Goal: Task Accomplishment & Management: Complete application form

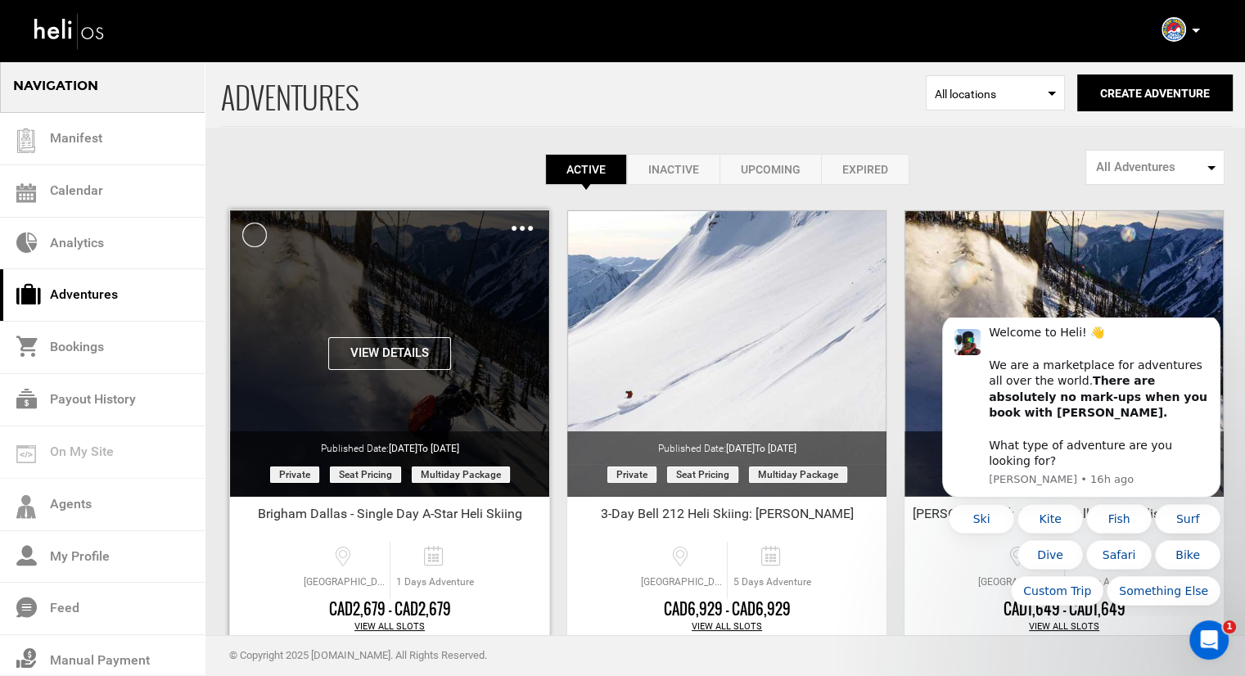
click at [521, 230] on img at bounding box center [522, 228] width 21 height 5
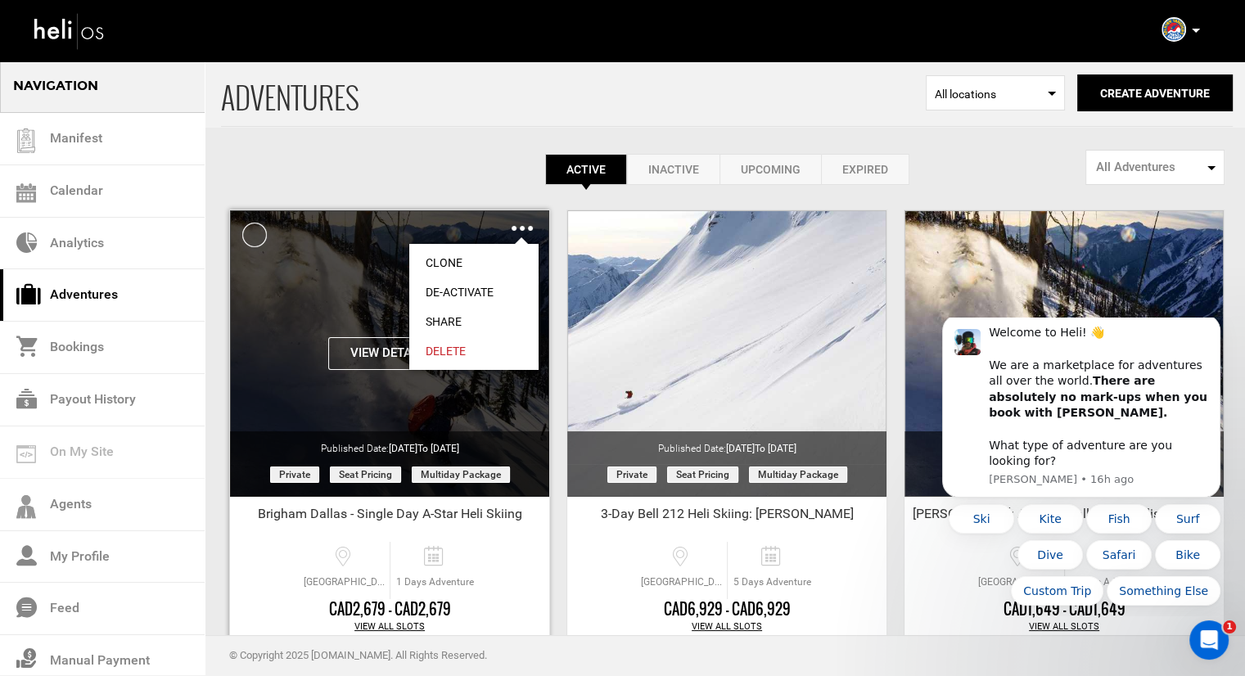
click at [459, 263] on link "Clone" at bounding box center [473, 262] width 129 height 29
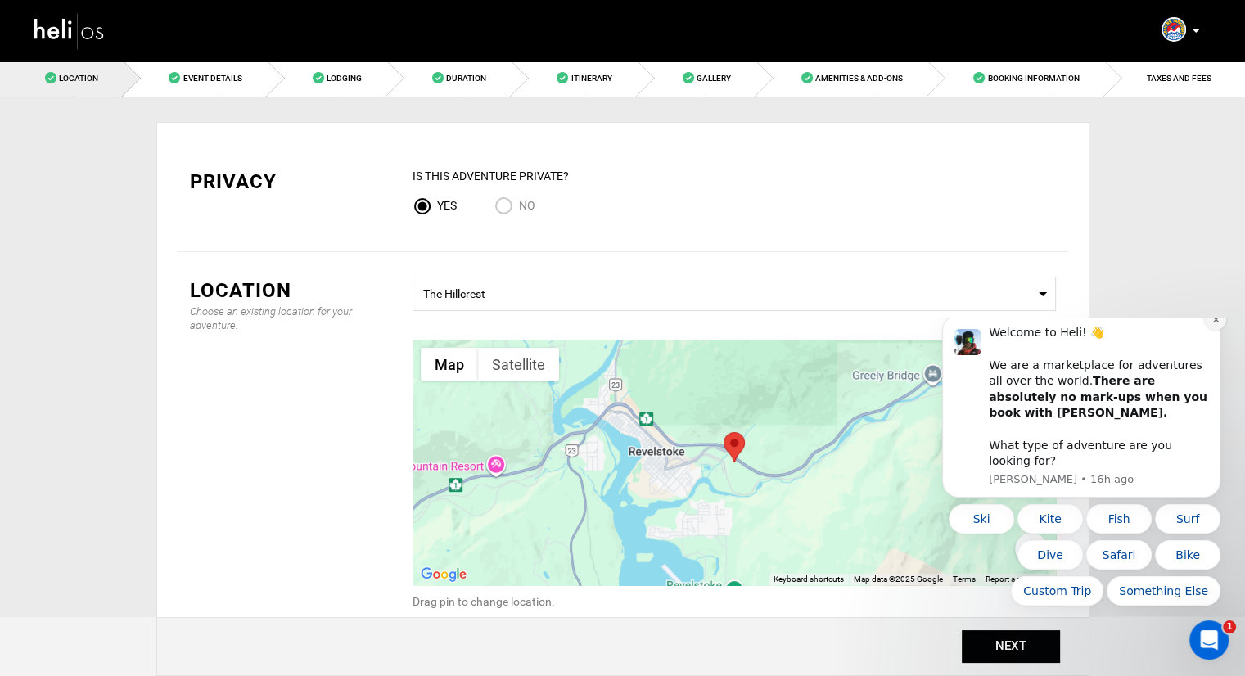
click at [1218, 324] on icon "Dismiss notification" at bounding box center [1215, 319] width 9 height 9
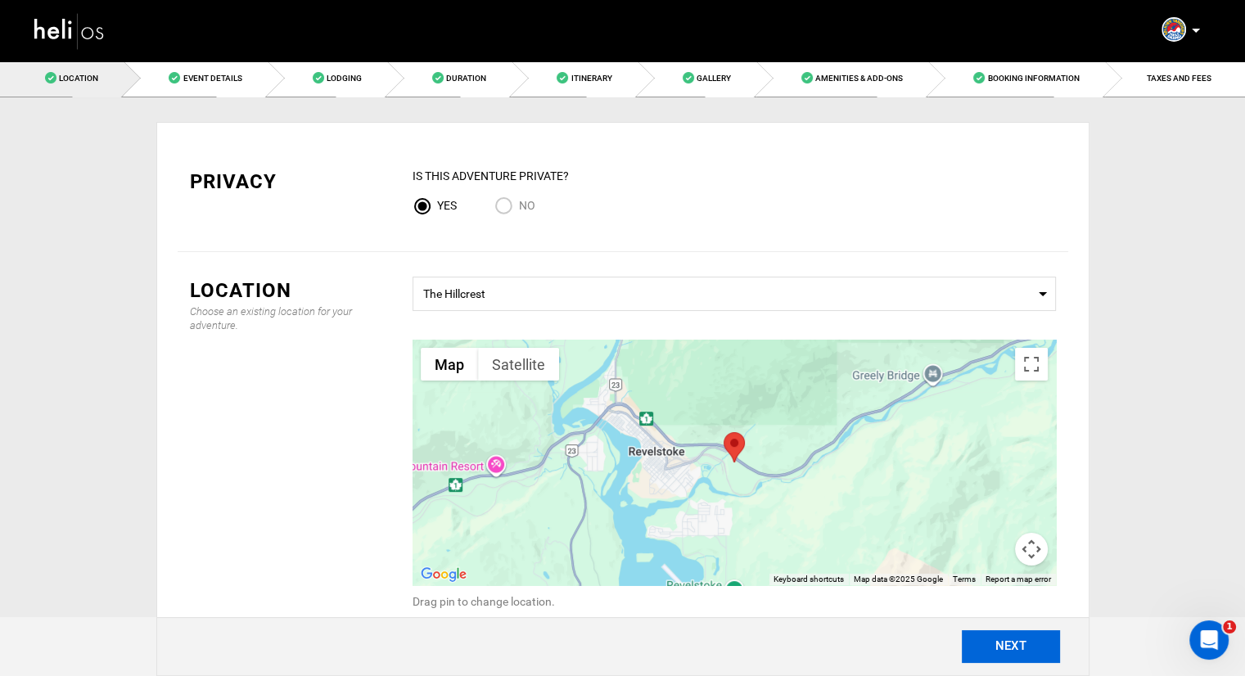
click at [1012, 636] on button "NEXT" at bounding box center [1011, 646] width 98 height 33
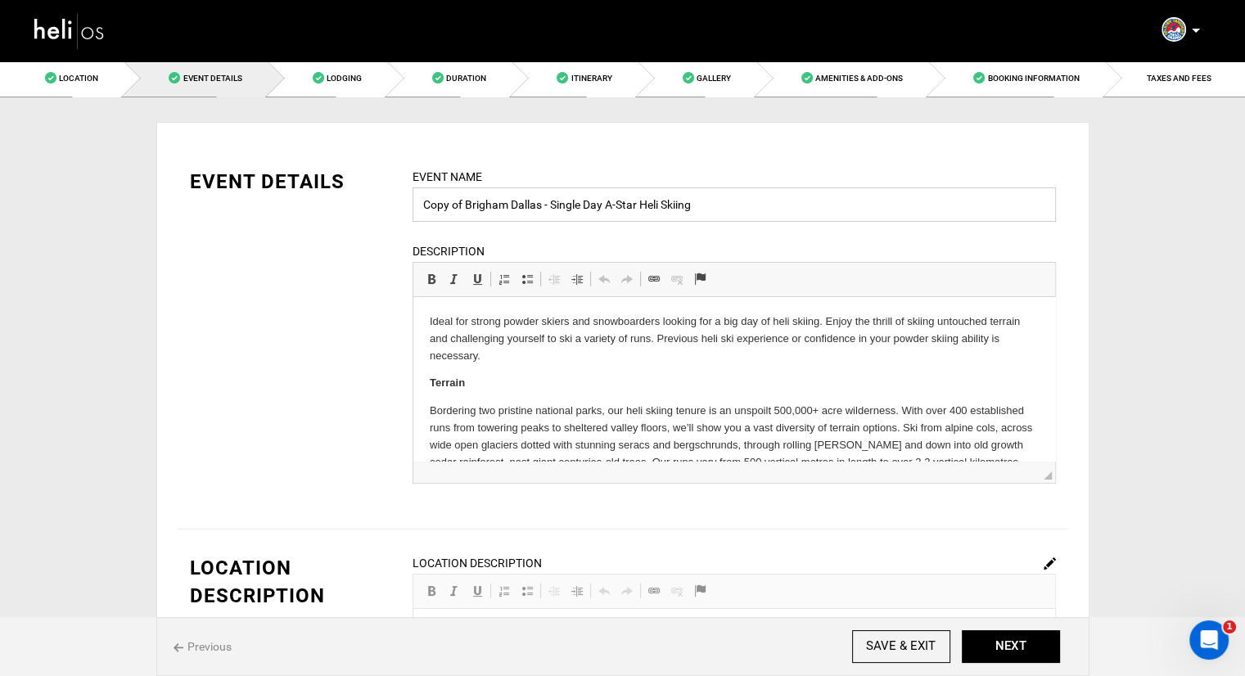
drag, startPoint x: 539, startPoint y: 207, endPoint x: 409, endPoint y: 201, distance: 130.3
click at [409, 201] on div "Event Name Copy of Brigham Dallas - Single Day A-Star Heli Skiing Event name ca…" at bounding box center [734, 336] width 668 height 336
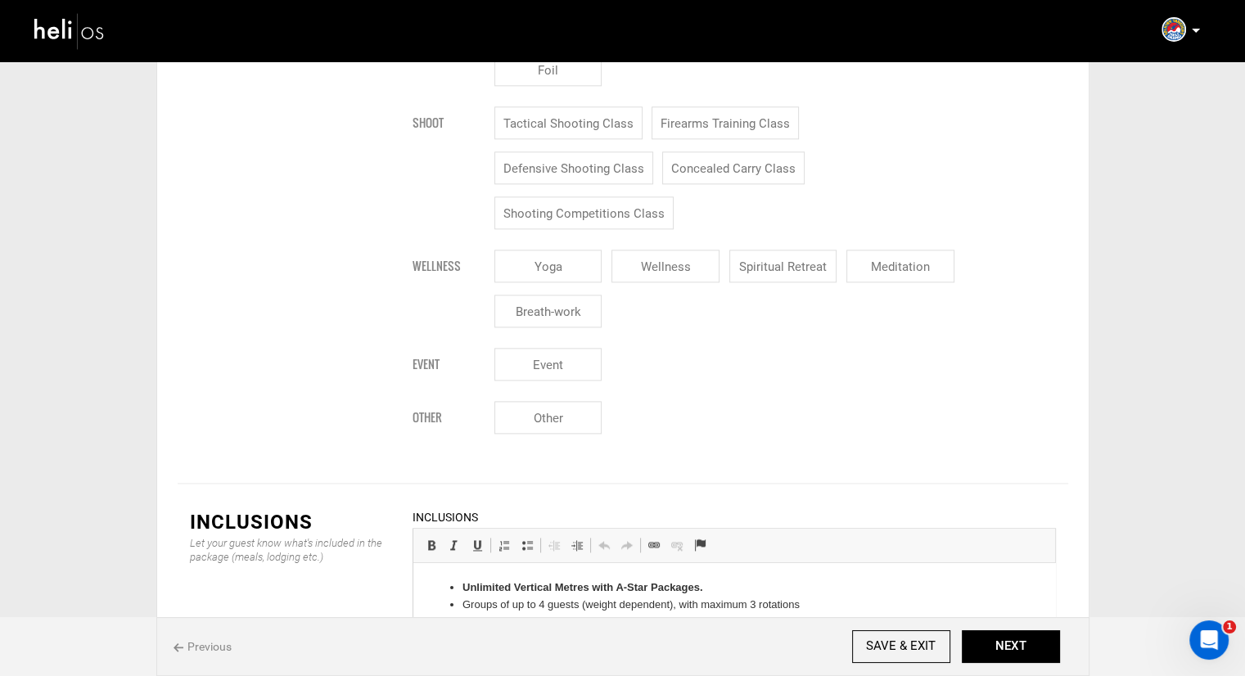
scroll to position [2210, 0]
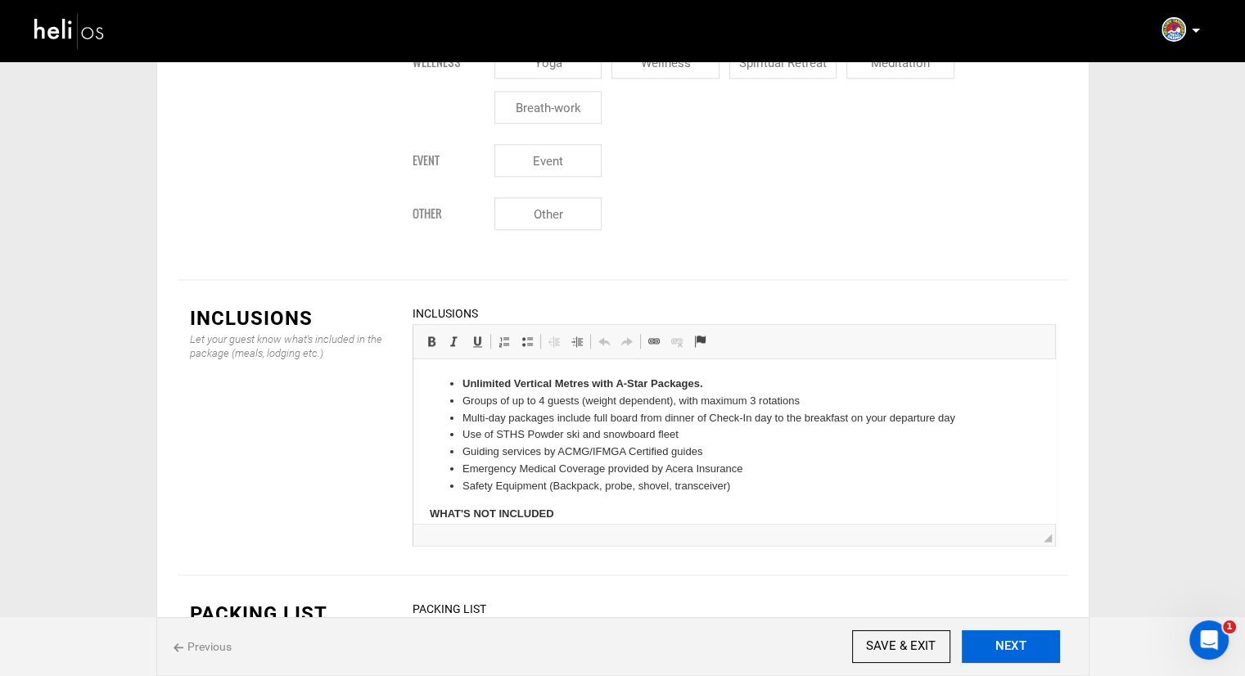
type input "Peter Kamitses - Single Day A-Star Heli Skiing"
click at [1003, 652] on button "NEXT" at bounding box center [1011, 646] width 98 height 33
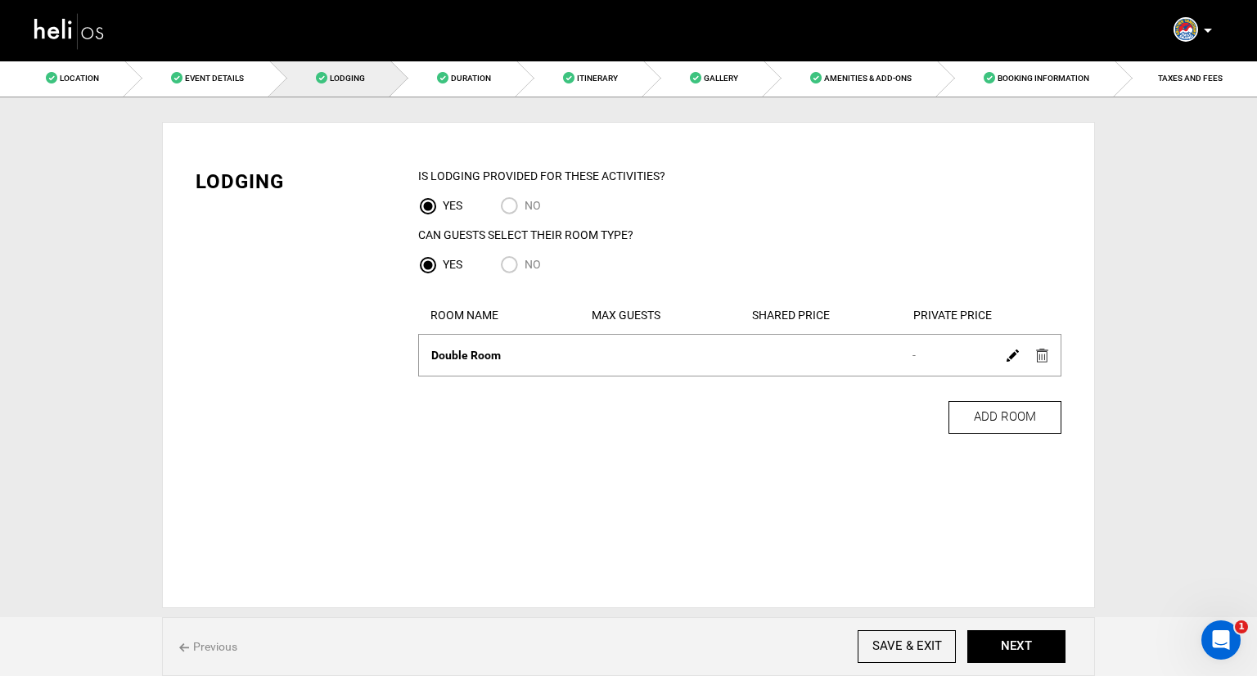
click at [507, 264] on input "No" at bounding box center [512, 266] width 25 height 22
radio input "true"
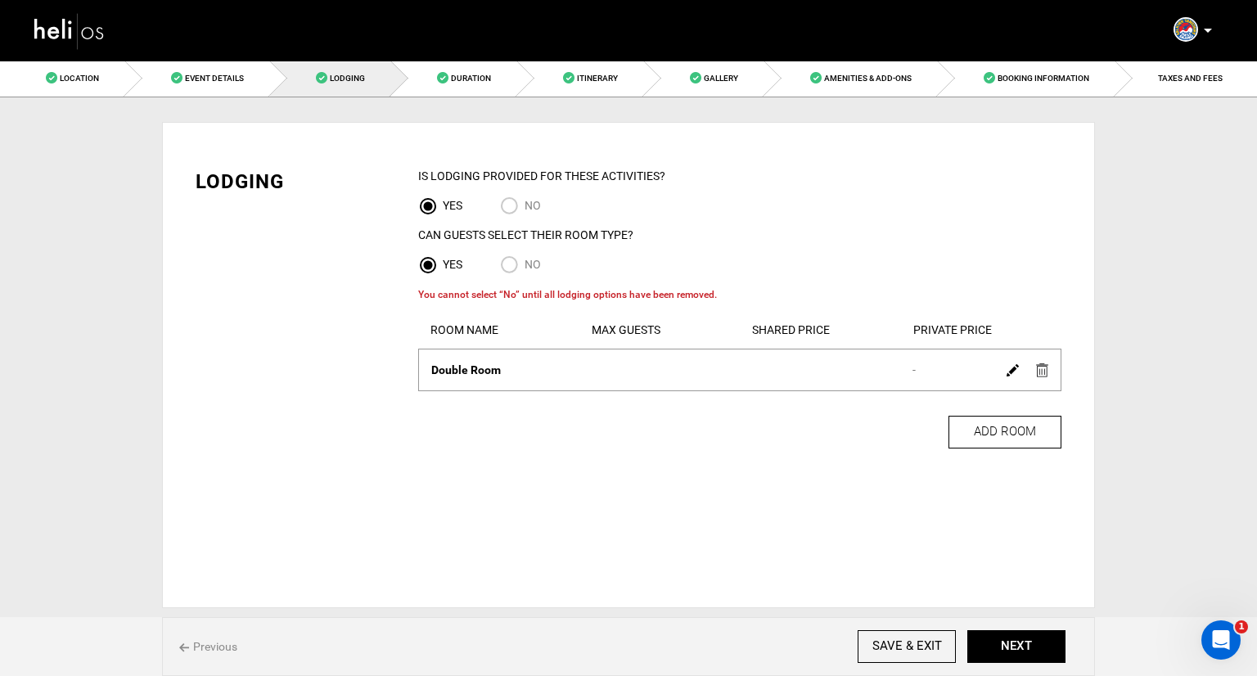
click at [508, 263] on input "No" at bounding box center [512, 266] width 25 height 22
radio input "true"
click at [517, 198] on input "NO" at bounding box center [512, 207] width 25 height 22
radio input "true"
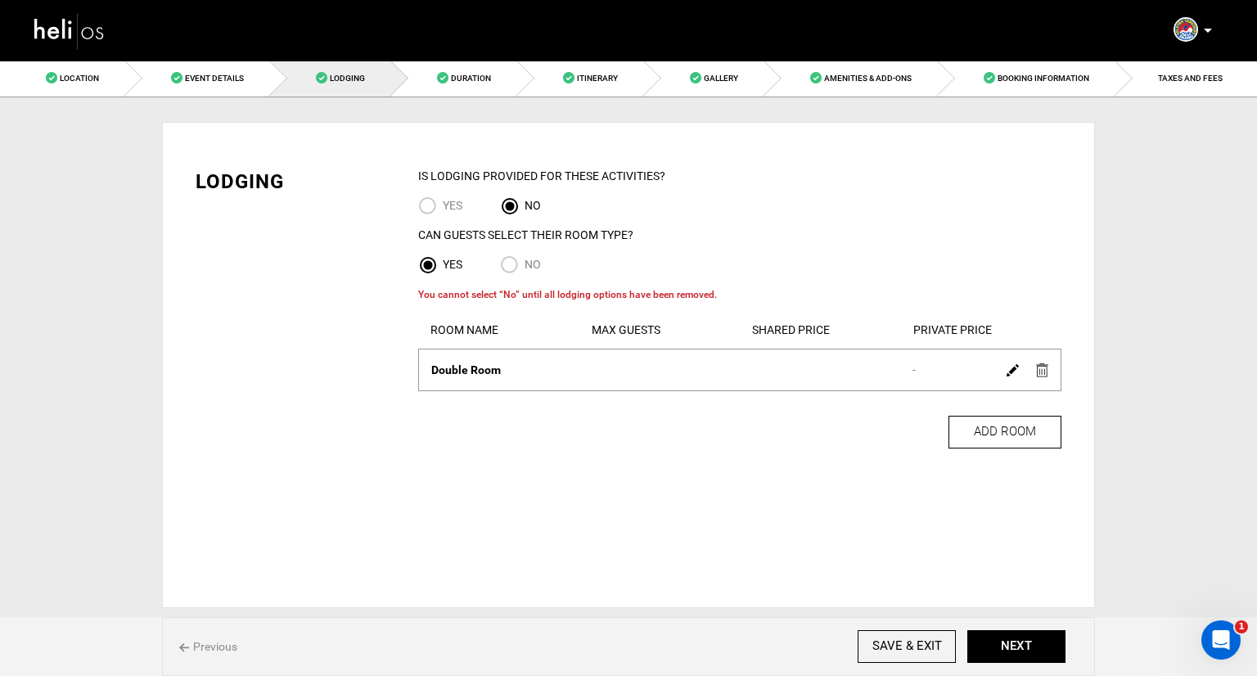
radio input "true"
click at [516, 210] on input "NO" at bounding box center [512, 207] width 25 height 22
radio input "true"
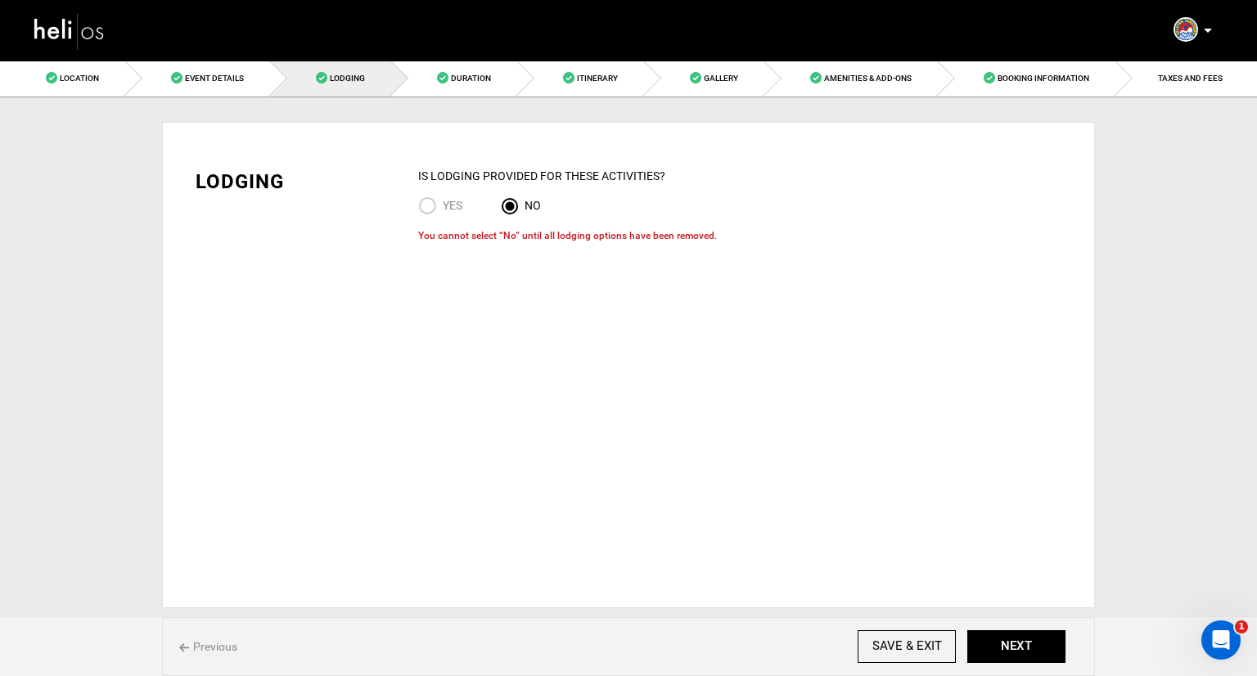
radio input "true"
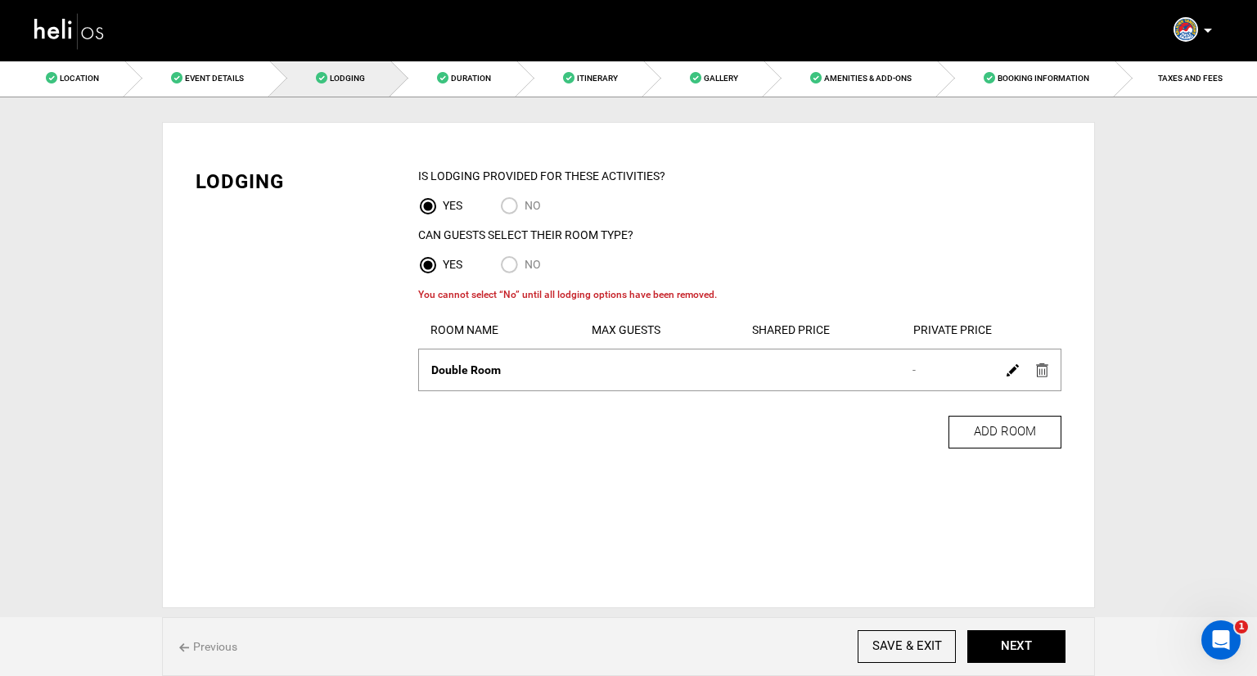
click at [514, 206] on input "NO" at bounding box center [512, 207] width 25 height 22
radio input "true"
click at [1043, 368] on img at bounding box center [1042, 370] width 12 height 14
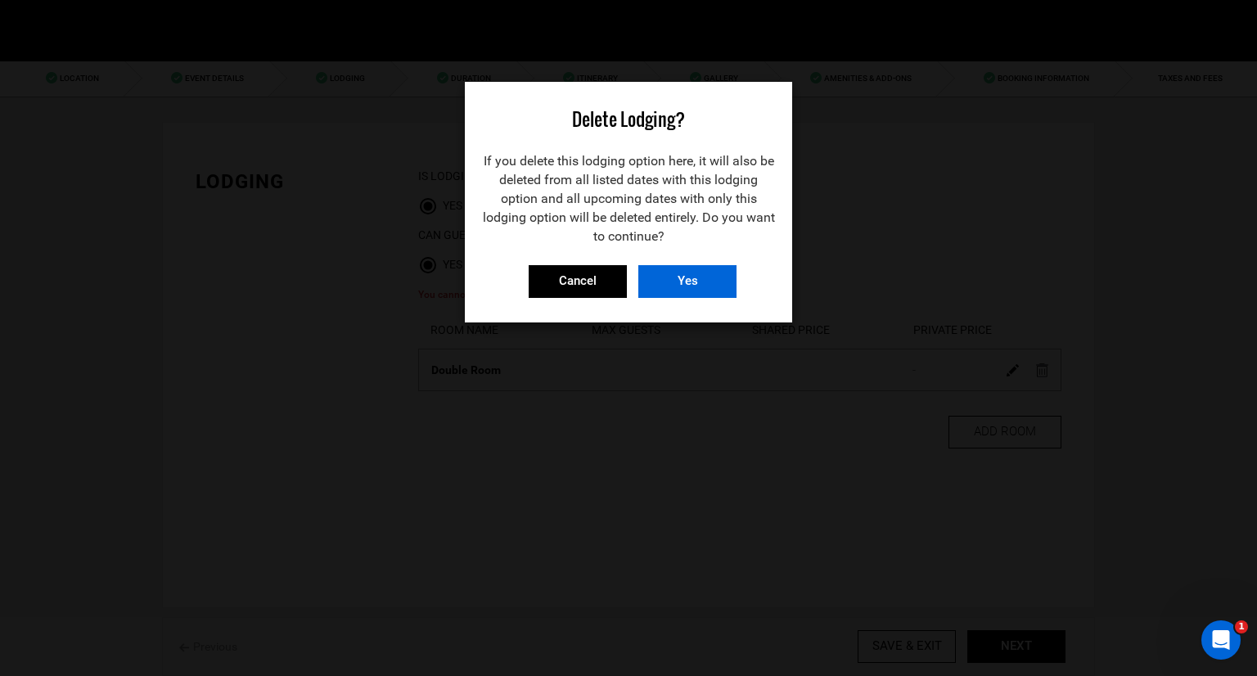
click at [674, 276] on input "Yes" at bounding box center [687, 281] width 98 height 33
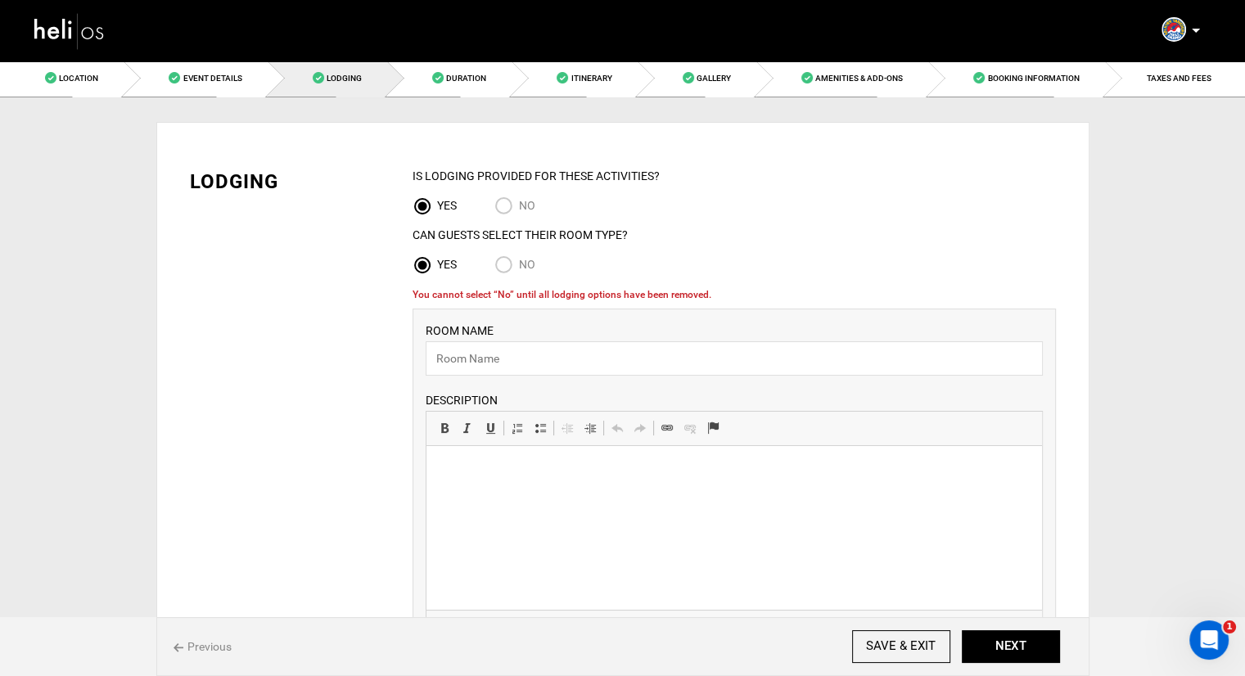
click at [505, 202] on input "NO" at bounding box center [506, 207] width 25 height 22
radio input "true"
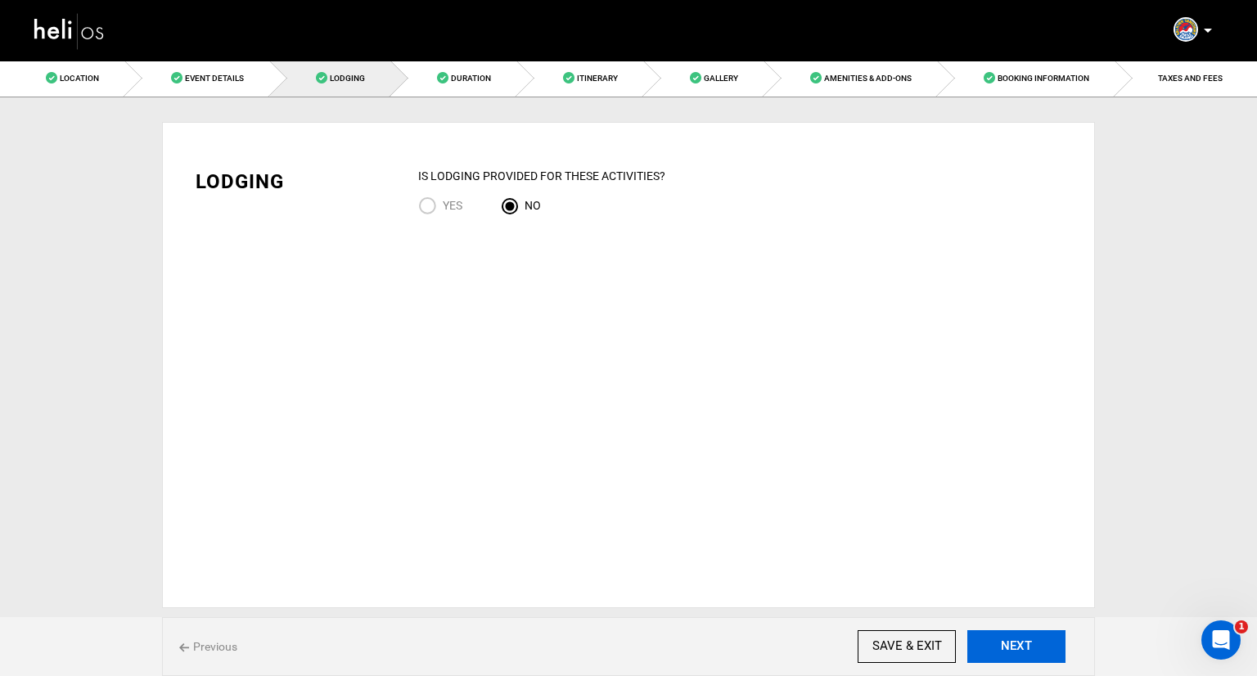
click at [1026, 652] on button "NEXT" at bounding box center [1016, 646] width 98 height 33
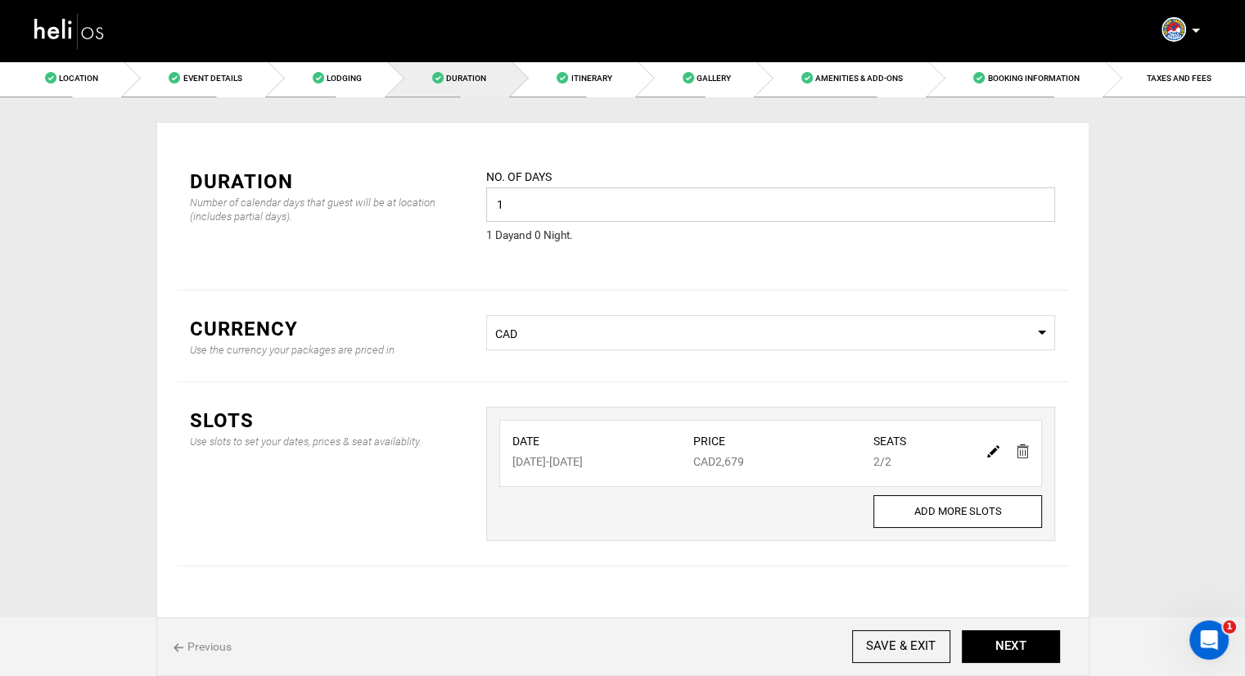
click at [681, 214] on input "1" at bounding box center [770, 204] width 569 height 34
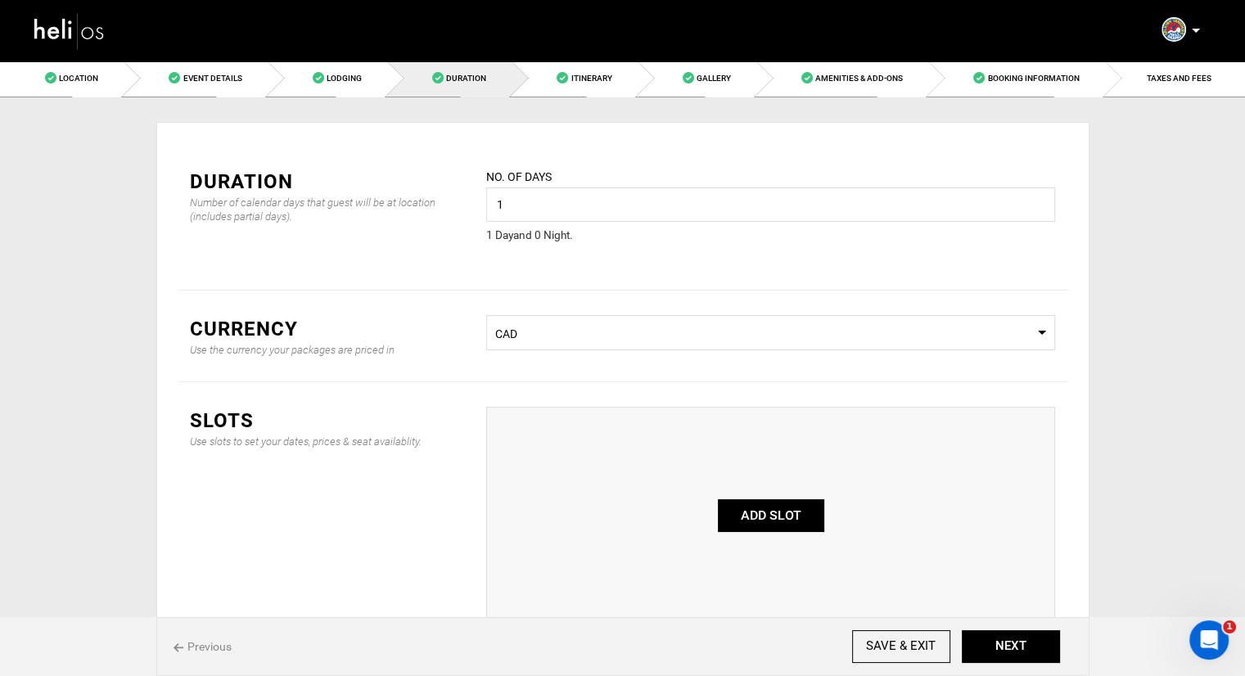
scroll to position [82, 0]
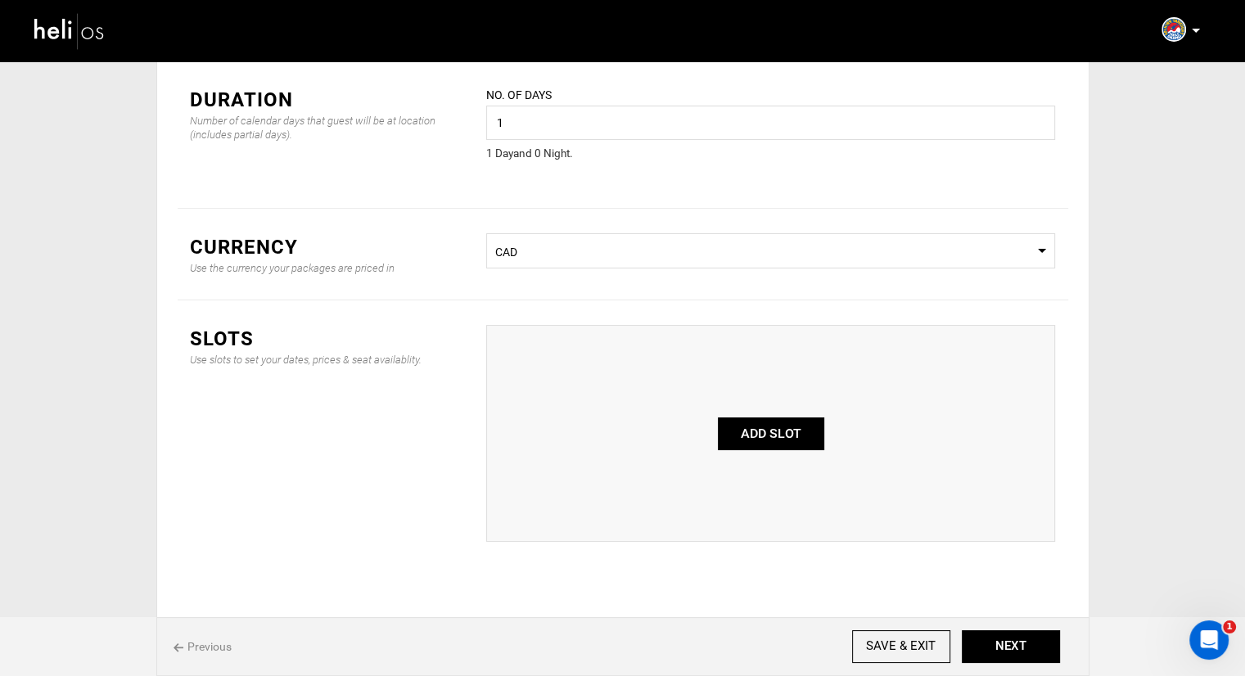
click at [750, 428] on button "ADD SLOT" at bounding box center [771, 433] width 106 height 33
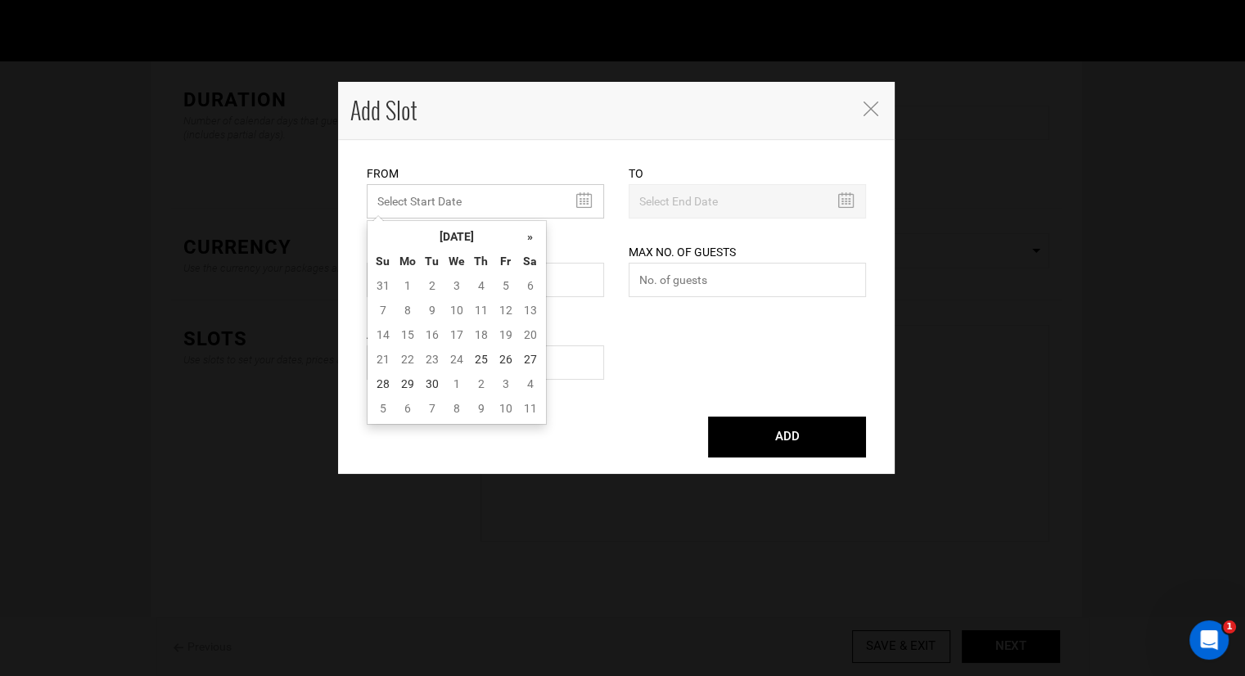
click at [520, 205] on input "MINIMUM NUMBER OF NIGHTS" at bounding box center [485, 201] width 237 height 34
click at [527, 235] on th "»" at bounding box center [530, 236] width 25 height 25
click at [390, 381] on td "28" at bounding box center [383, 384] width 25 height 25
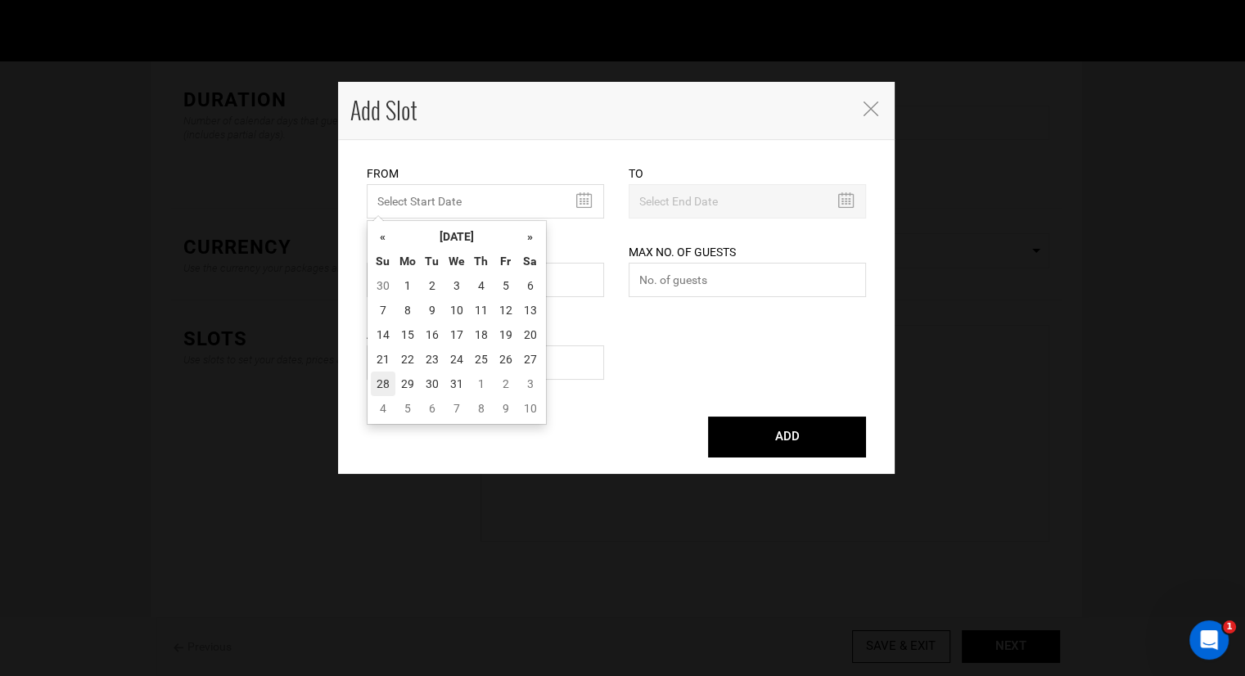
type input "12/28/2025"
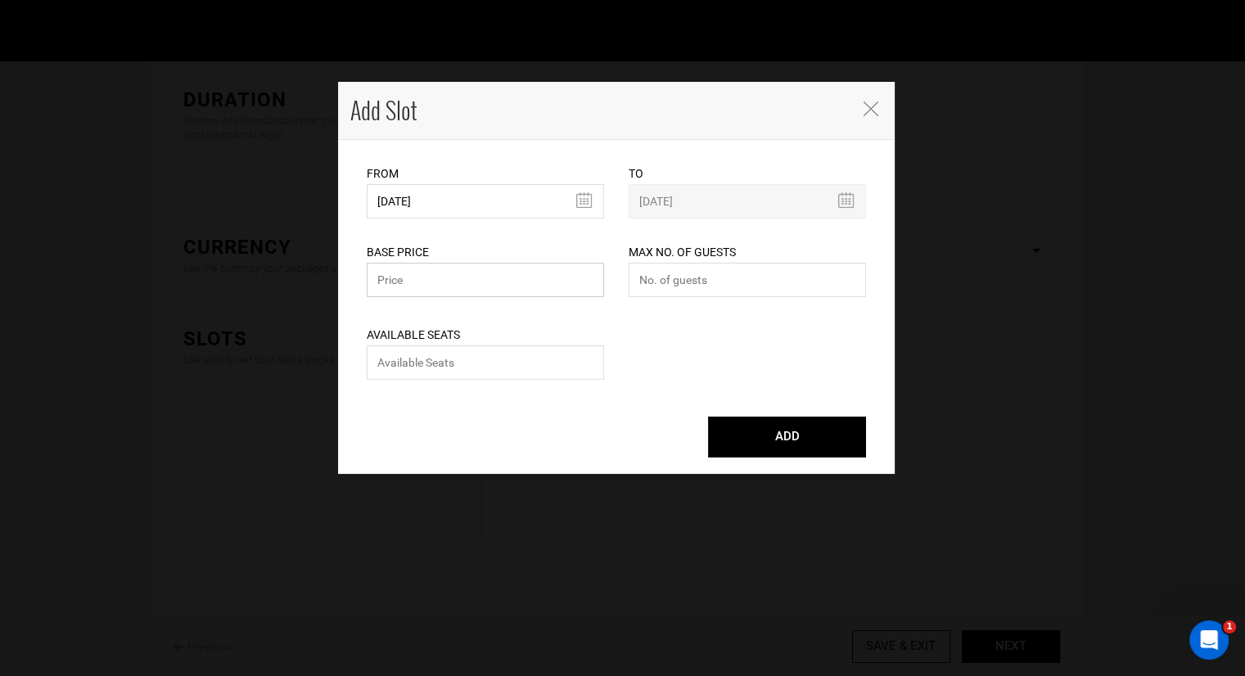
click at [534, 286] on input "text" at bounding box center [485, 280] width 237 height 34
click at [512, 278] on input "text" at bounding box center [485, 280] width 237 height 34
type input "1649"
click at [657, 277] on input "number" at bounding box center [747, 280] width 237 height 34
type input "3"
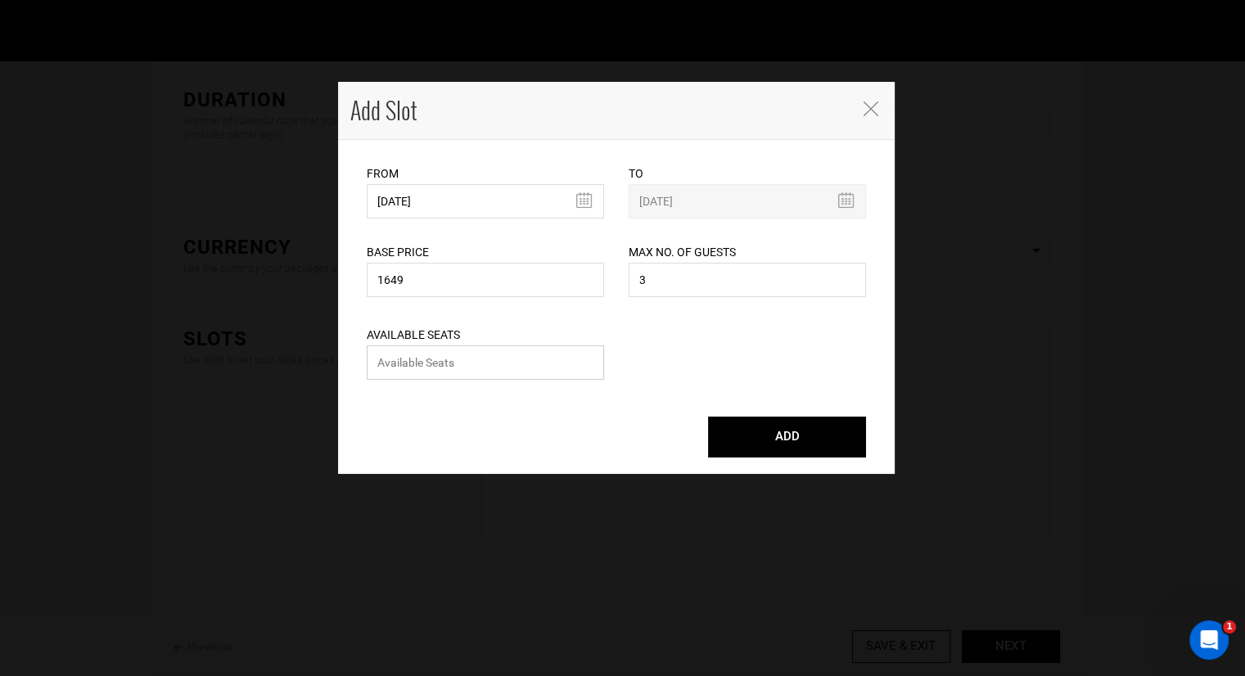
click at [524, 349] on input "number" at bounding box center [485, 362] width 237 height 34
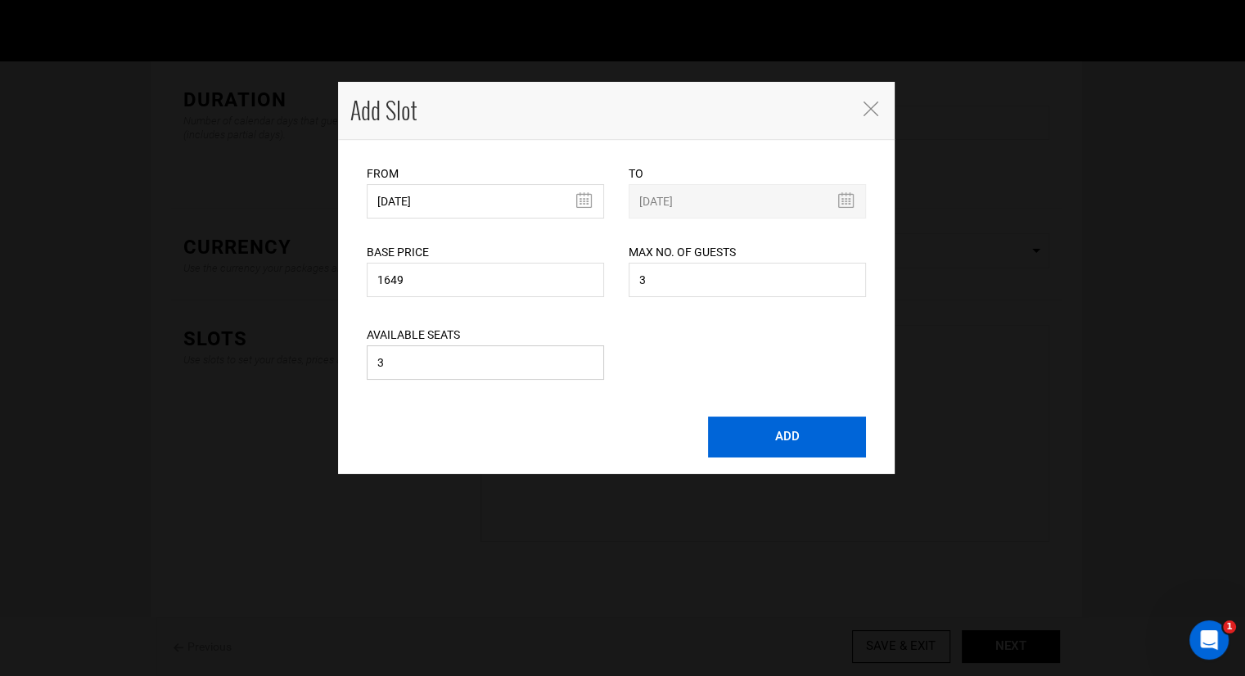
type input "3"
click at [769, 431] on button "ADD" at bounding box center [787, 437] width 158 height 41
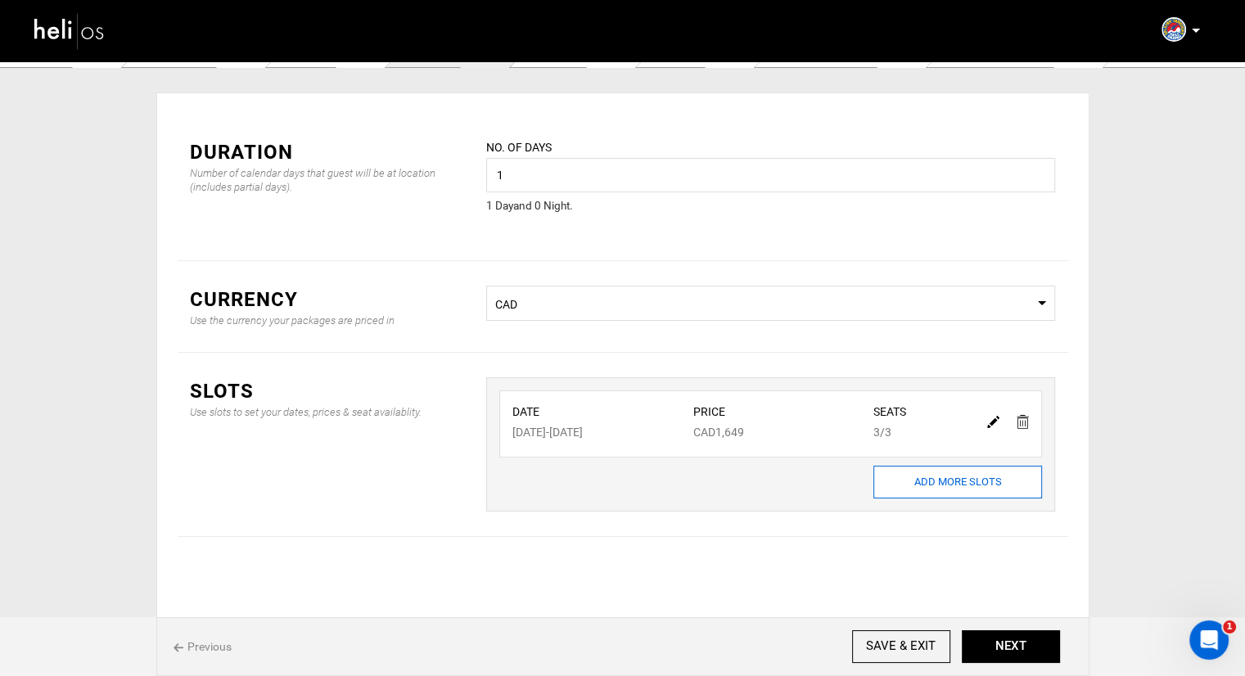
click at [948, 474] on input "ADD MORE SLOTS" at bounding box center [957, 482] width 169 height 33
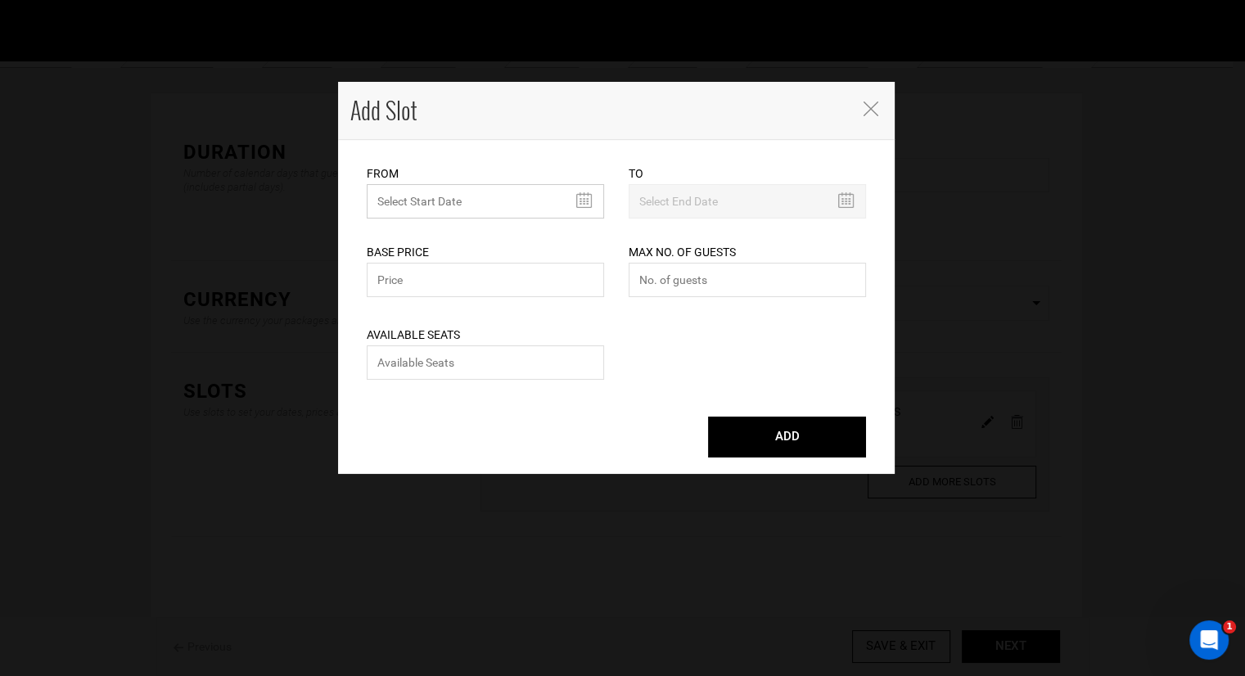
click at [505, 195] on input "MINIMUM NUMBER OF NIGHTS" at bounding box center [485, 201] width 237 height 34
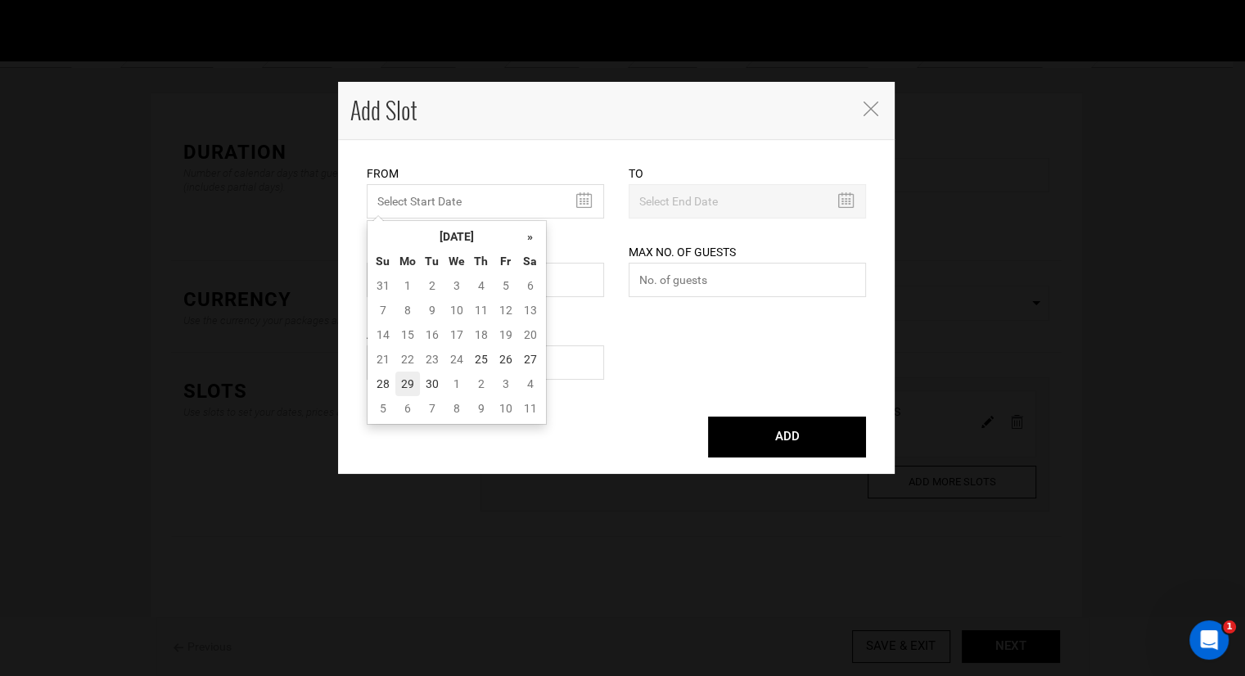
click at [403, 387] on td "29" at bounding box center [407, 384] width 25 height 25
type input "09/29/2025"
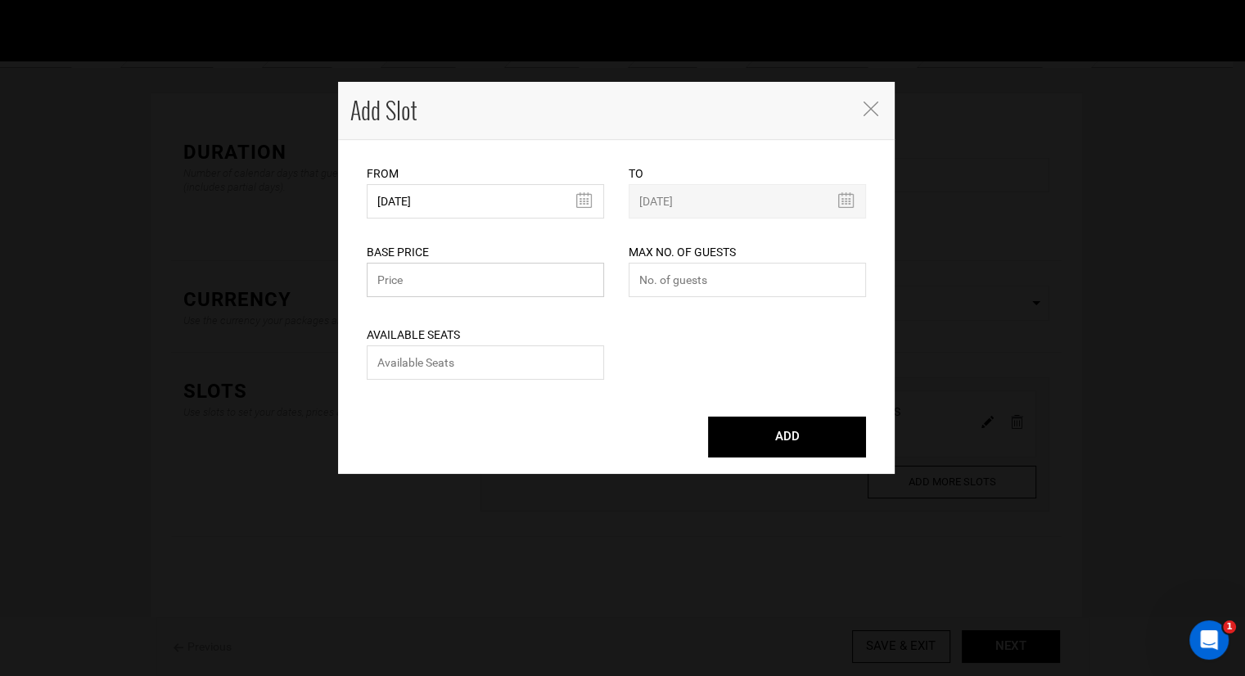
click at [534, 292] on input "text" at bounding box center [485, 280] width 237 height 34
type input "1649"
click at [761, 281] on input "number" at bounding box center [747, 280] width 237 height 34
type input "3"
click at [483, 374] on input "number" at bounding box center [485, 362] width 237 height 34
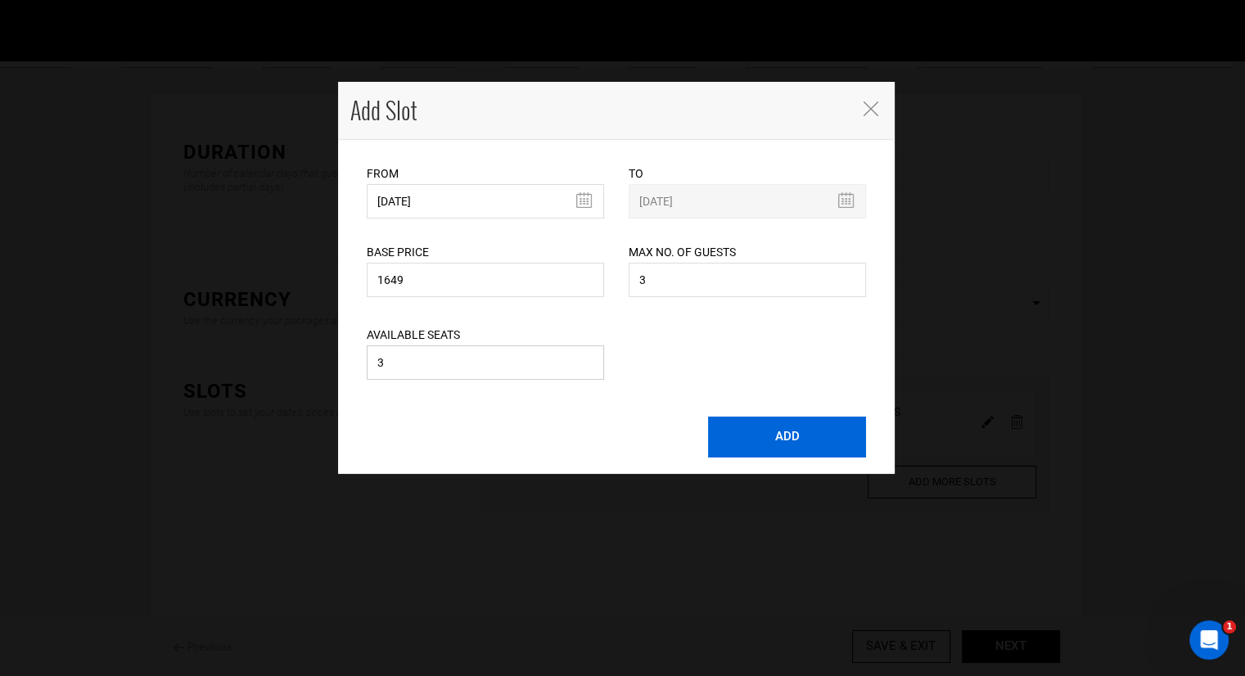
type input "3"
click at [719, 438] on button "ADD" at bounding box center [787, 437] width 158 height 41
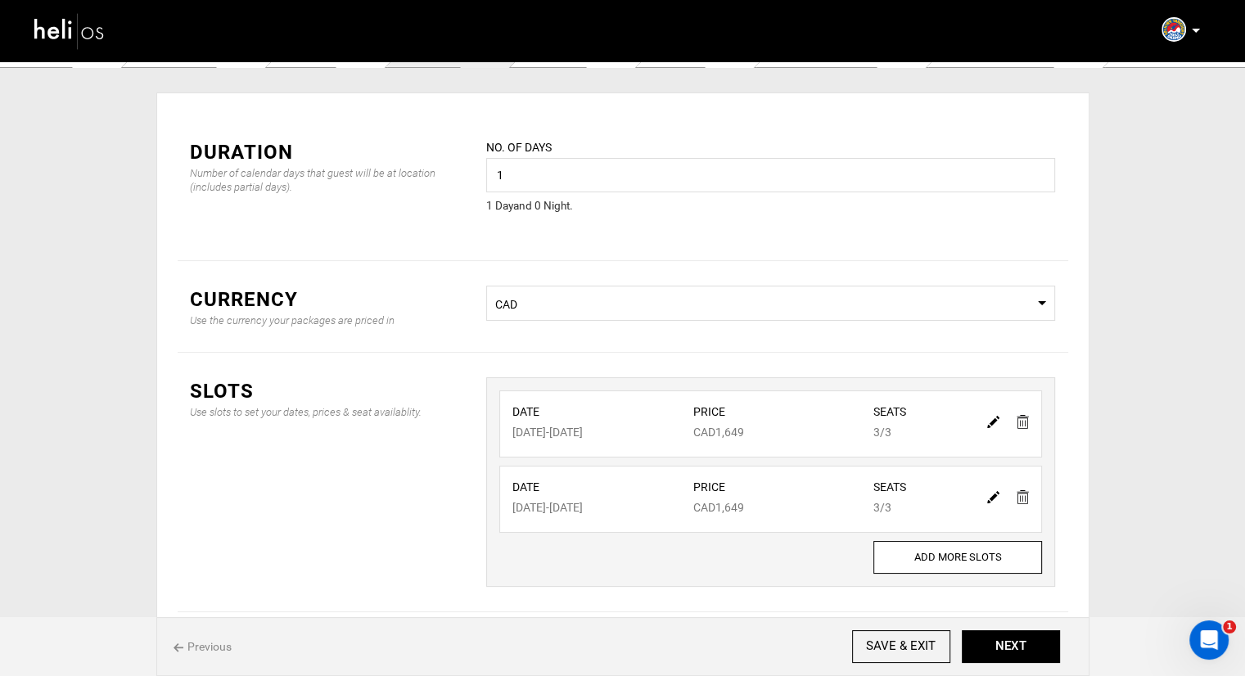
click at [1000, 495] on div at bounding box center [1008, 497] width 56 height 24
click at [997, 495] on img at bounding box center [993, 497] width 12 height 12
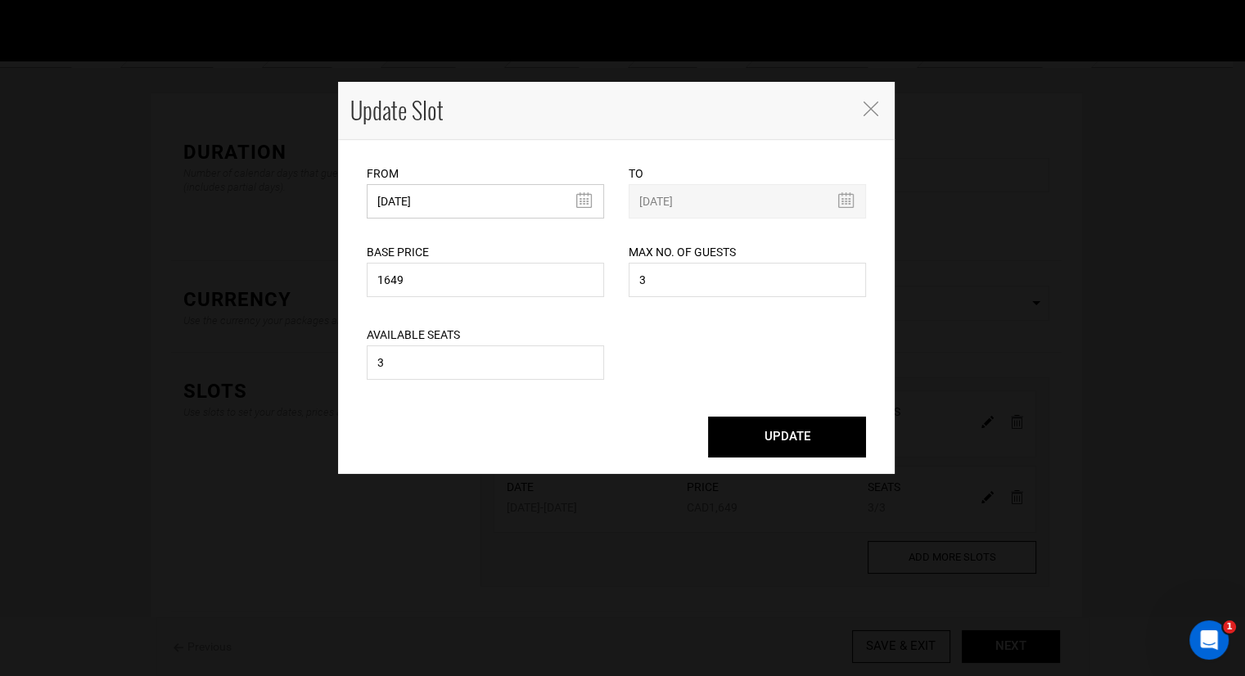
click at [453, 196] on input "12/28/2025" at bounding box center [485, 201] width 237 height 34
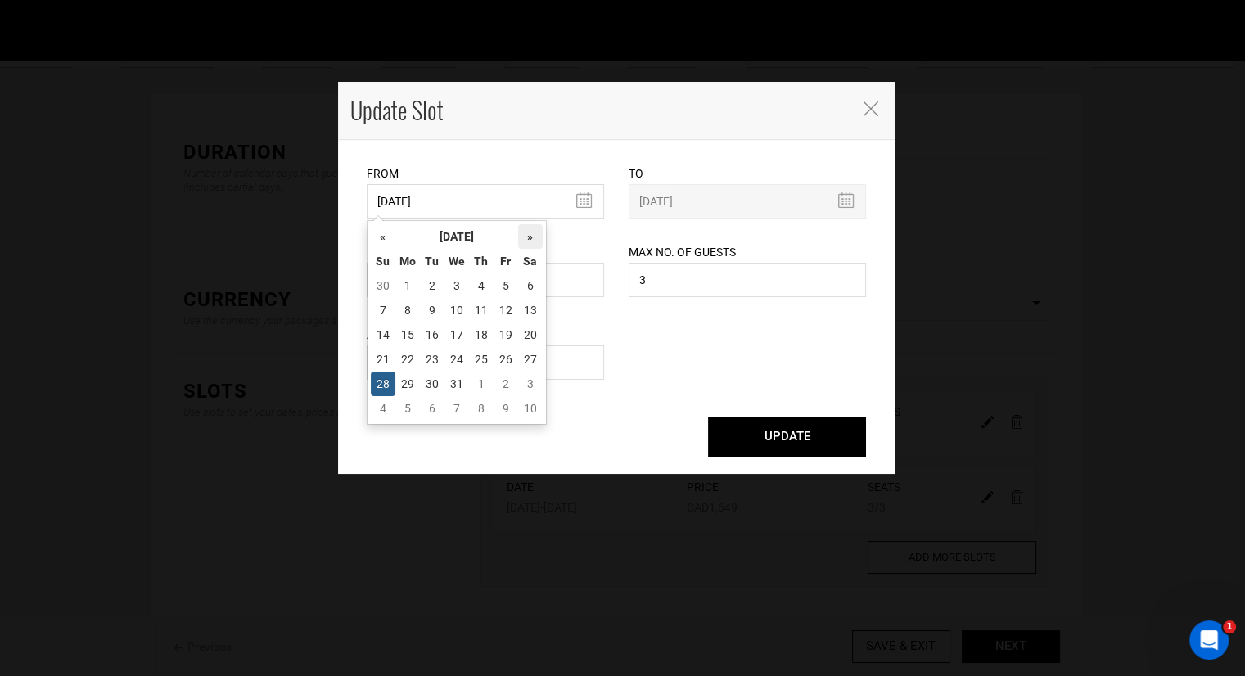
click at [534, 237] on th "»" at bounding box center [530, 236] width 25 height 25
click at [374, 237] on th "«" at bounding box center [383, 236] width 25 height 25
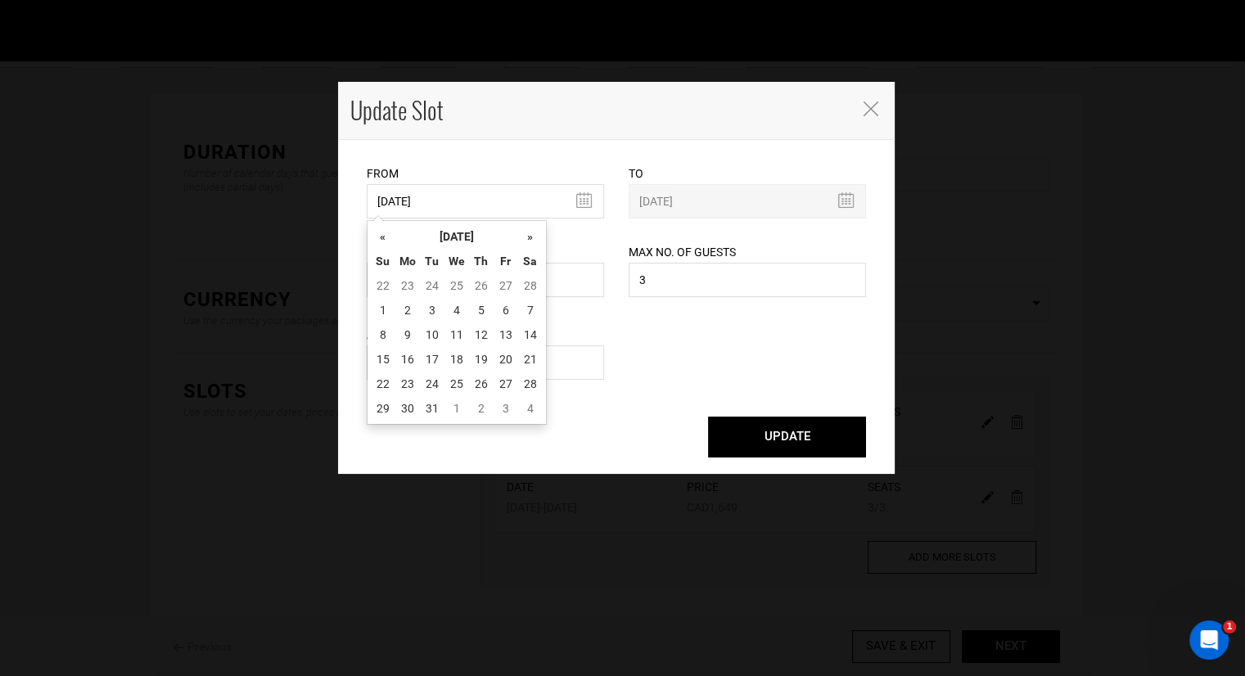
click at [374, 237] on th "«" at bounding box center [383, 236] width 25 height 25
click at [404, 386] on td "29" at bounding box center [407, 384] width 25 height 25
type input "12/29/2025"
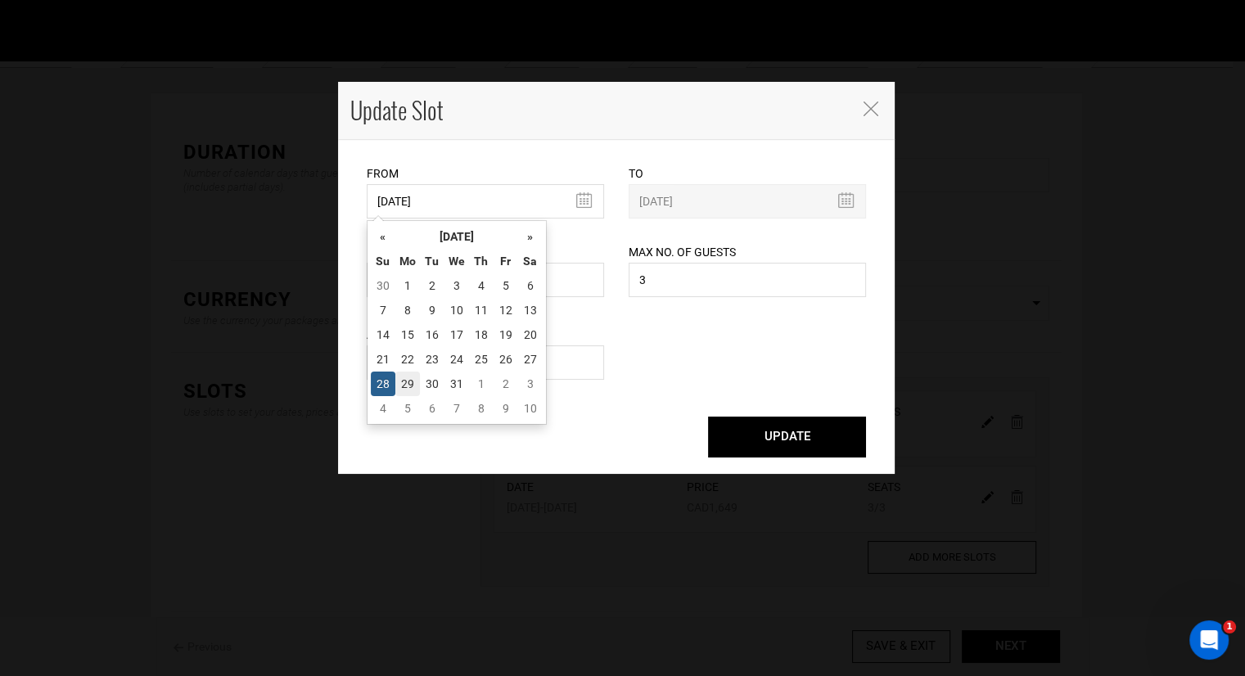
type input "12/29/2025"
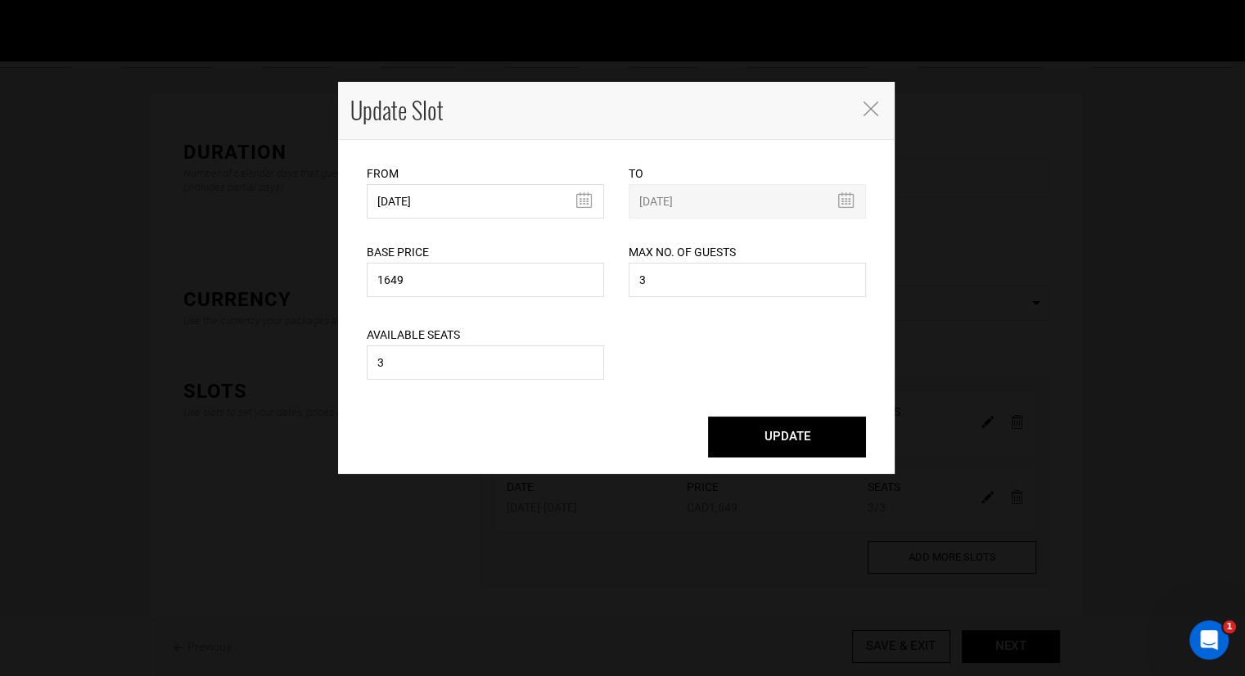
click at [783, 432] on button "UPDATE" at bounding box center [787, 437] width 158 height 41
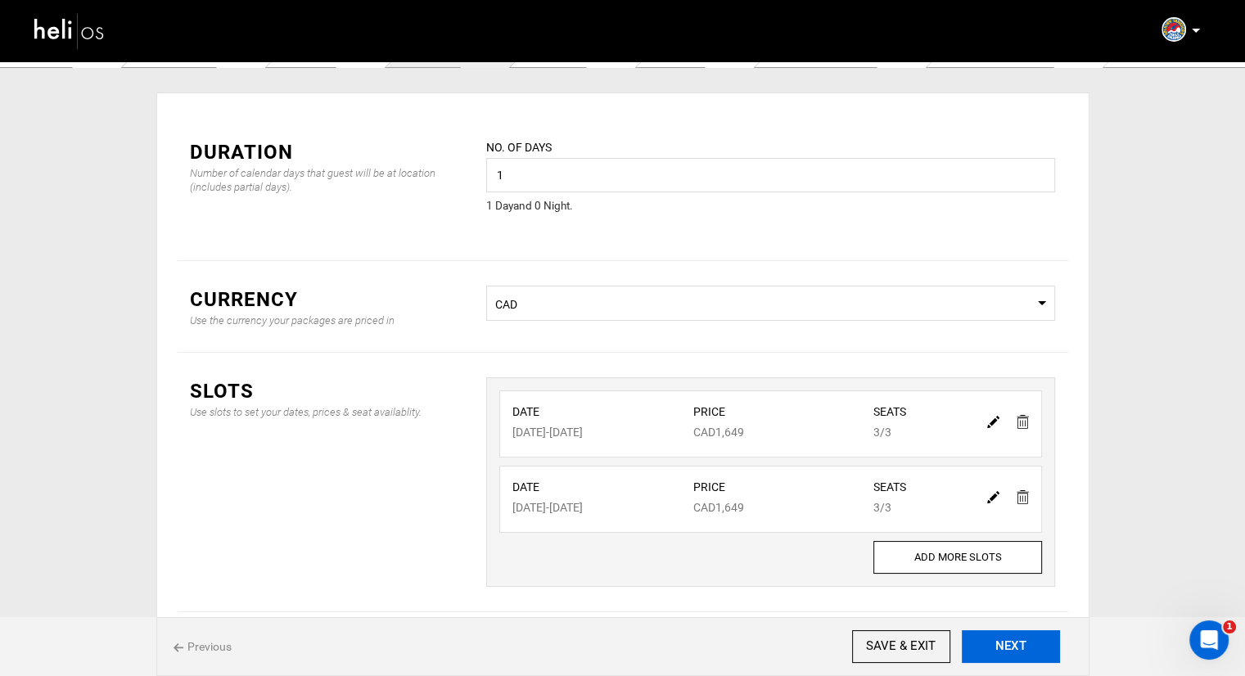
click at [1001, 645] on button "NEXT" at bounding box center [1011, 646] width 98 height 33
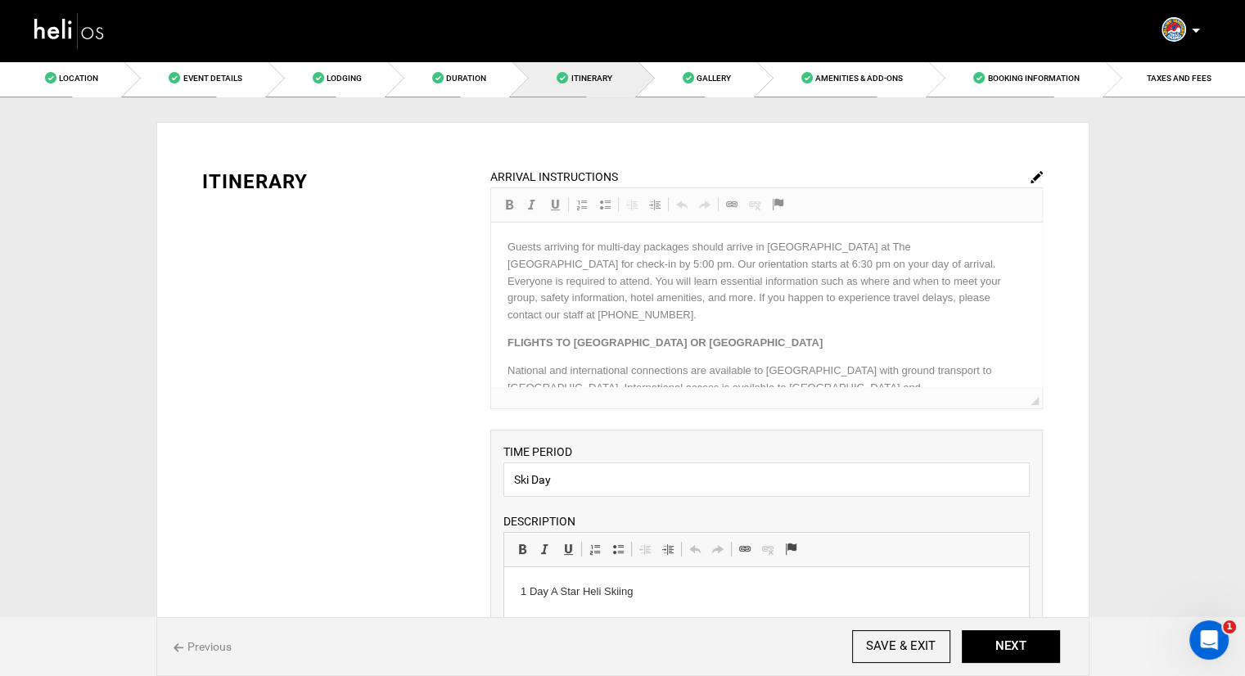
click at [1039, 171] on img at bounding box center [1036, 177] width 12 height 12
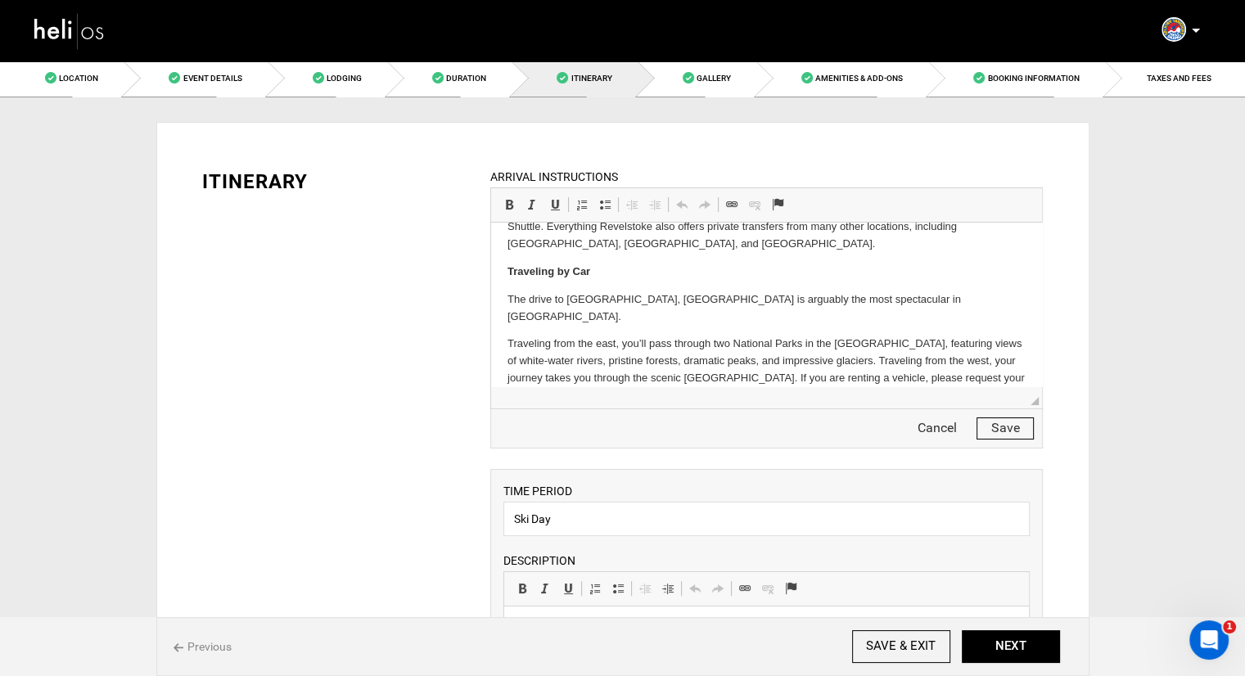
scroll to position [213, 0]
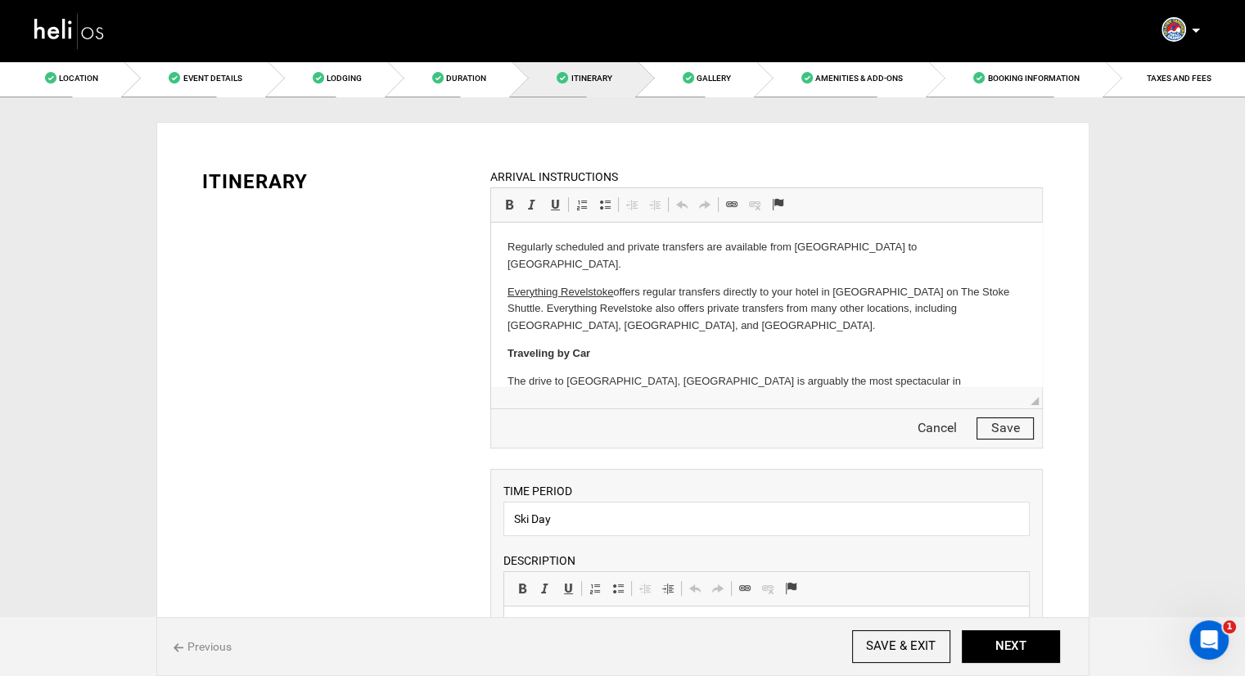
click at [553, 296] on p "Everything Revelstoke offers regular transfers directly to your hotel in Revels…" at bounding box center [766, 309] width 518 height 51
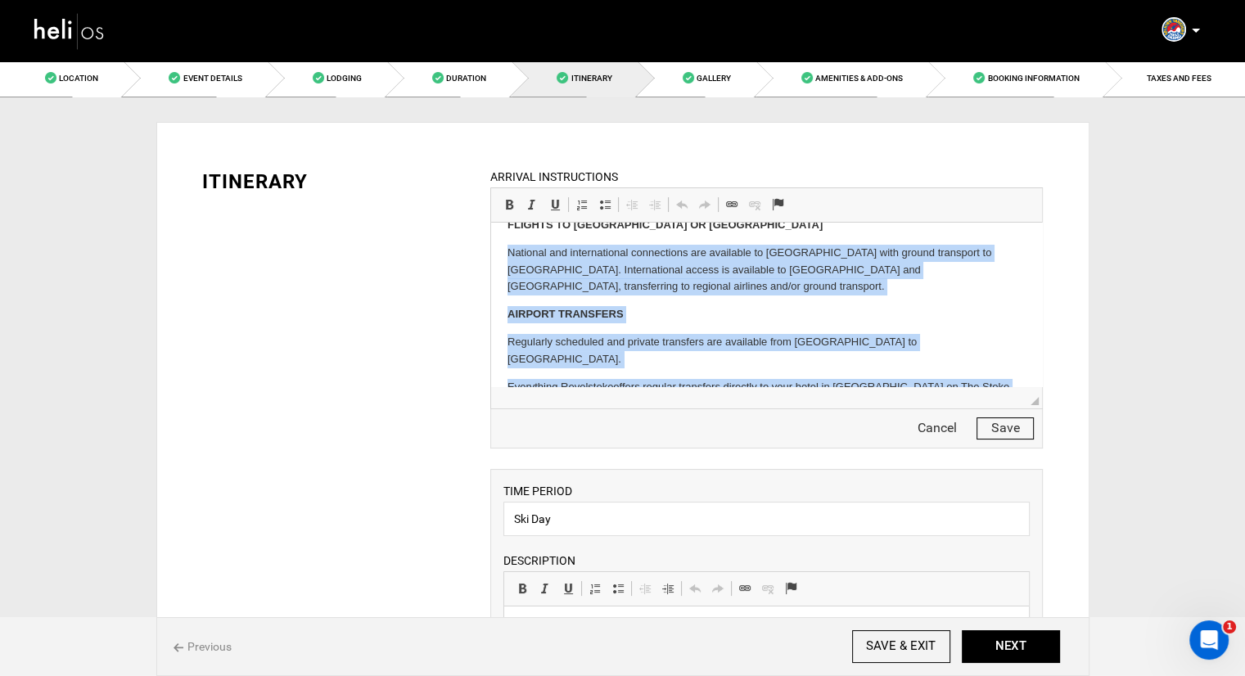
scroll to position [0, 0]
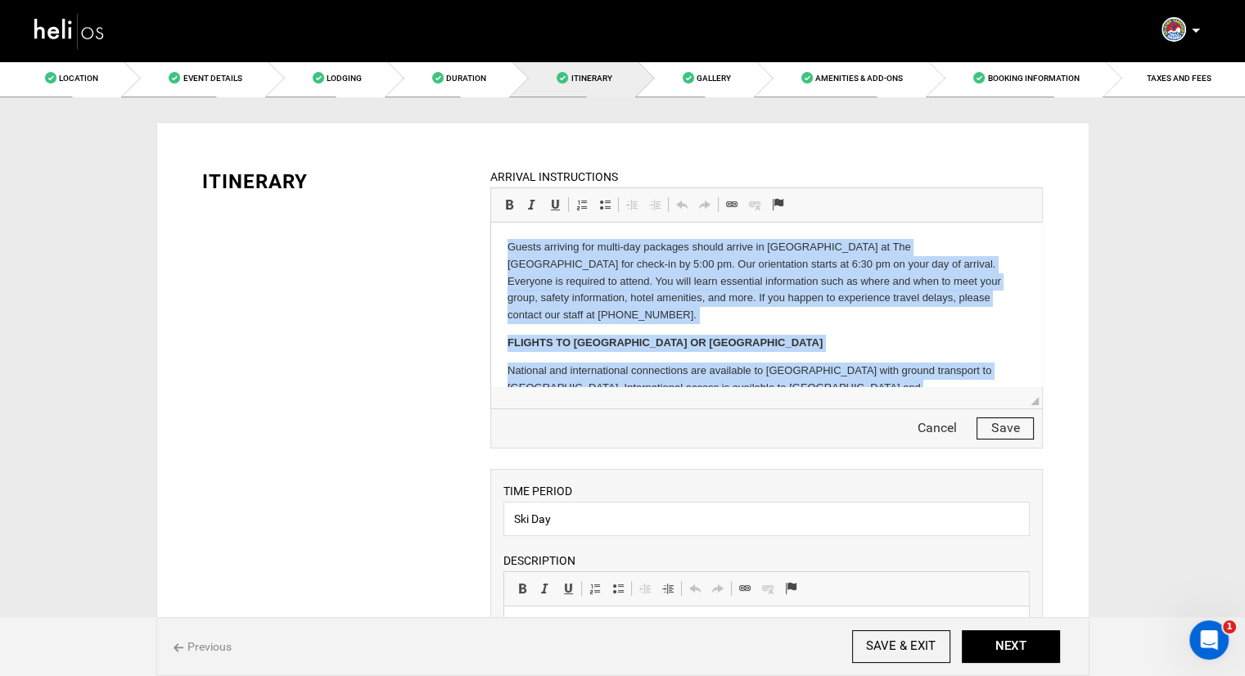
drag, startPoint x: 611, startPoint y: 293, endPoint x: 956, endPoint y: 430, distance: 371.5
click at [491, 223] on html "Guests arriving for multi-day packages should arrive in Revelstoke at The Hillc…" at bounding box center [766, 477] width 551 height 509
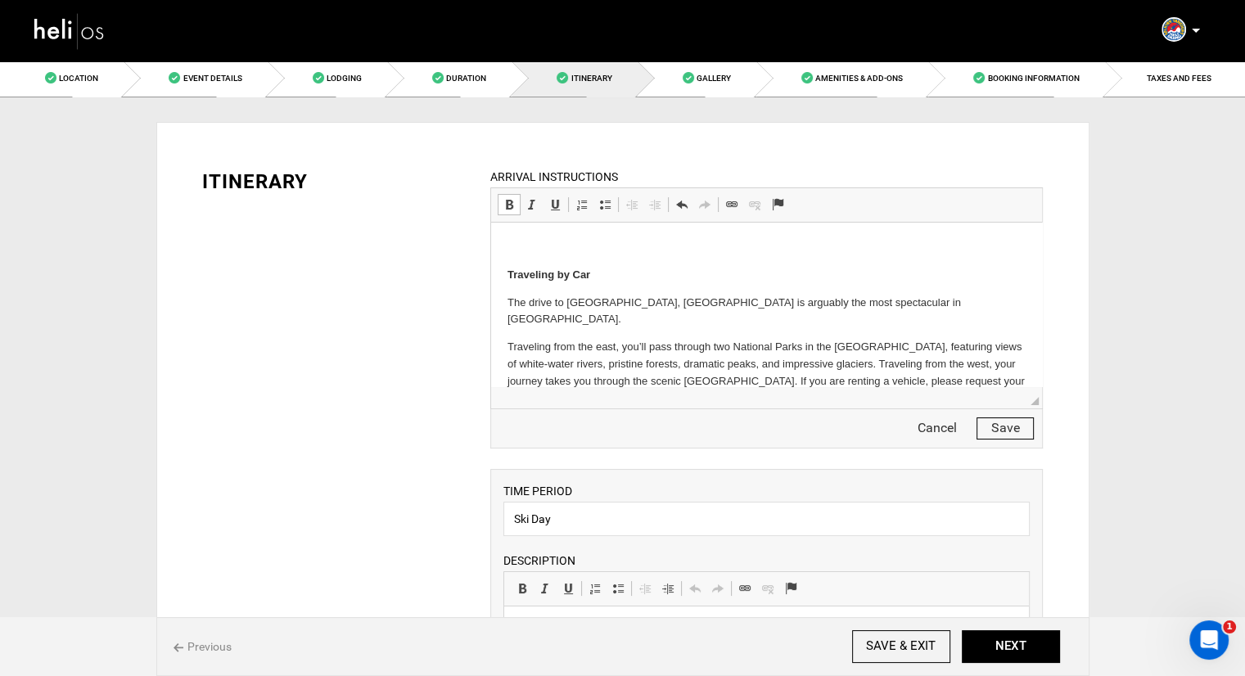
click at [502, 271] on html "Traveling by Car The drive to Revelstoke, British Columbia is arguably the most…" at bounding box center [766, 332] width 551 height 218
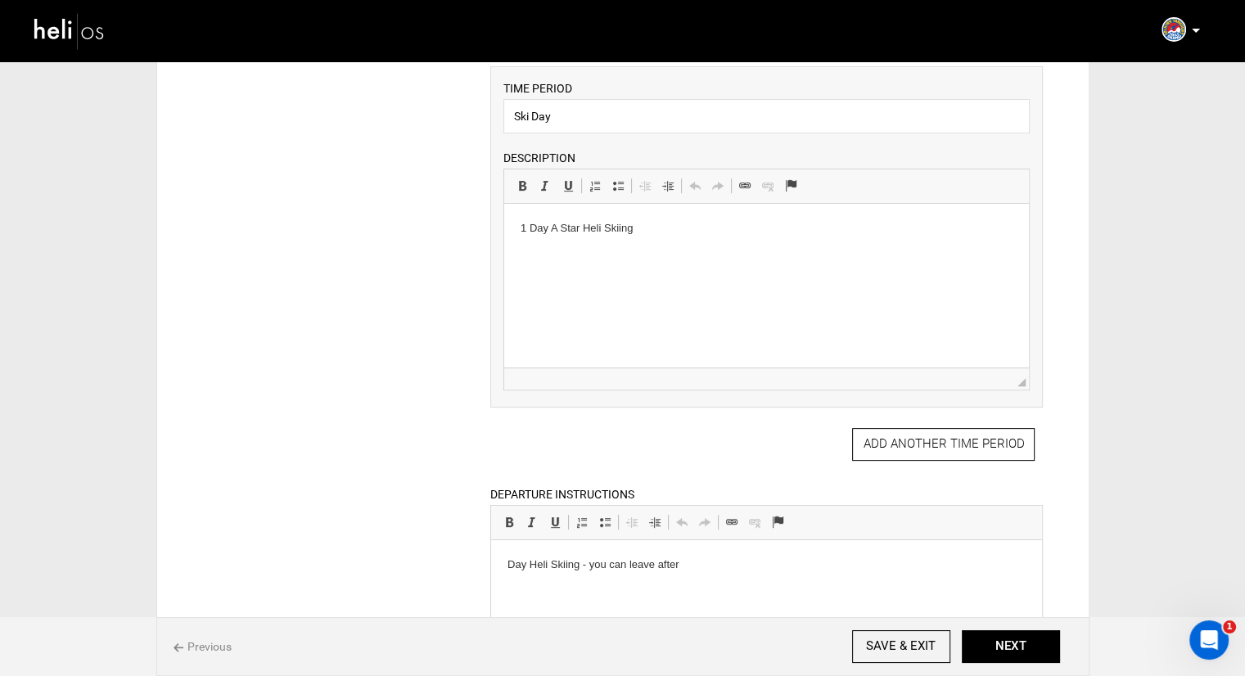
scroll to position [491, 0]
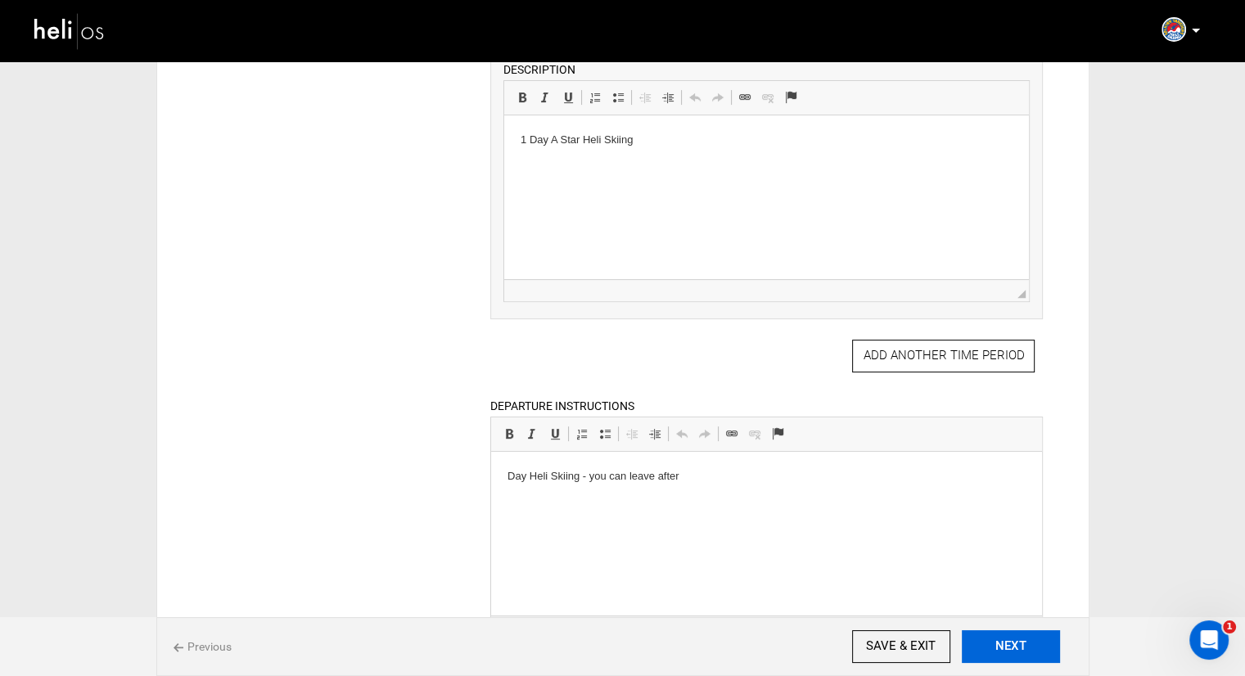
click at [982, 643] on button "NEXT" at bounding box center [1011, 646] width 98 height 33
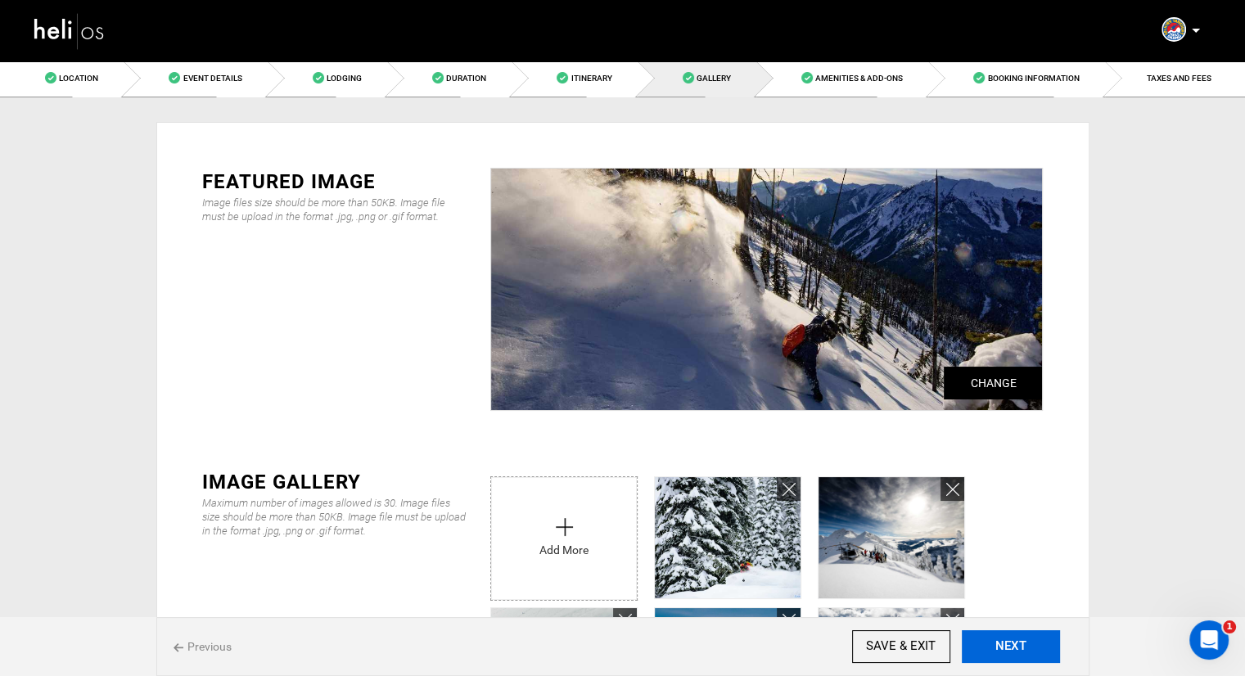
click at [984, 648] on button "NEXT" at bounding box center [1011, 646] width 98 height 33
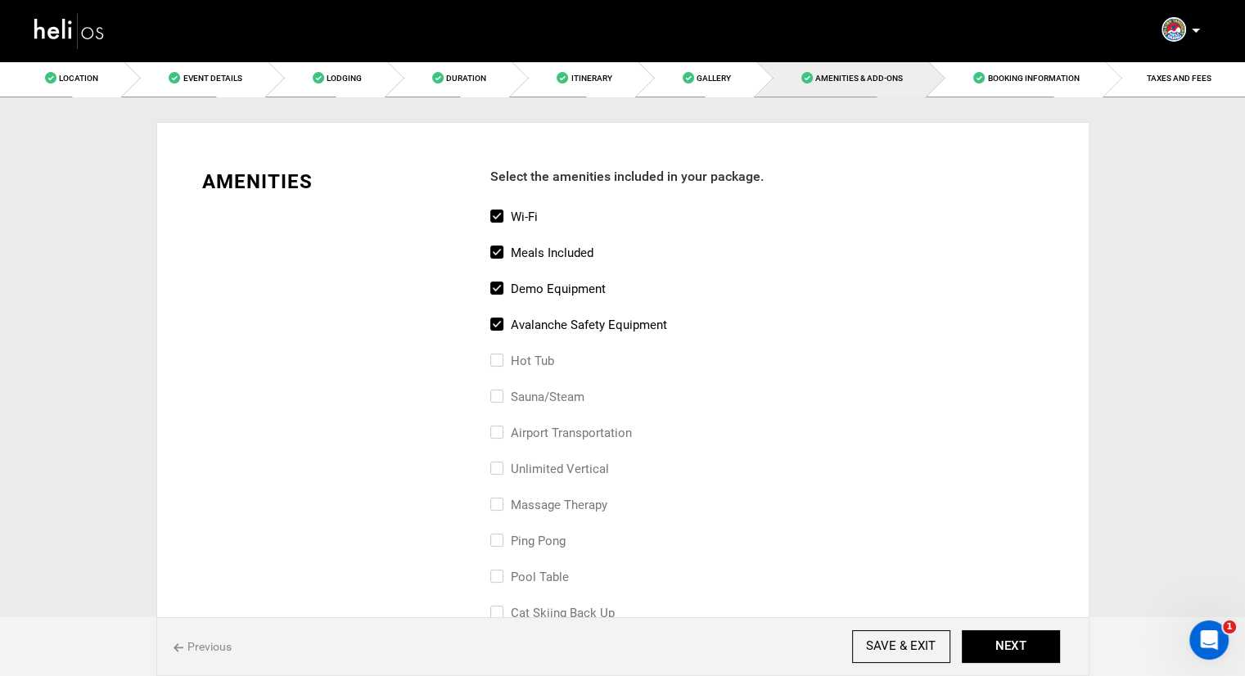
click at [493, 250] on input "Meals included" at bounding box center [495, 261] width 11 height 36
checkbox input "true"
click at [494, 209] on input "Wi-Fi" at bounding box center [495, 225] width 11 height 36
checkbox input "false"
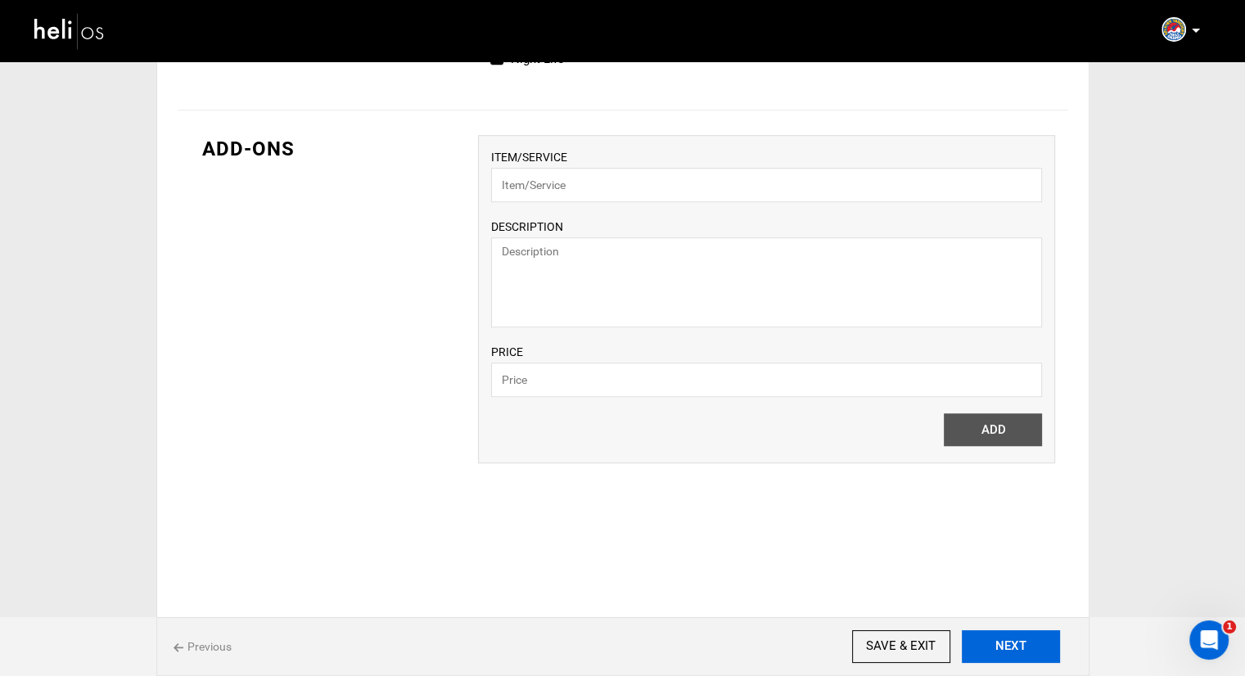
scroll to position [1147, 0]
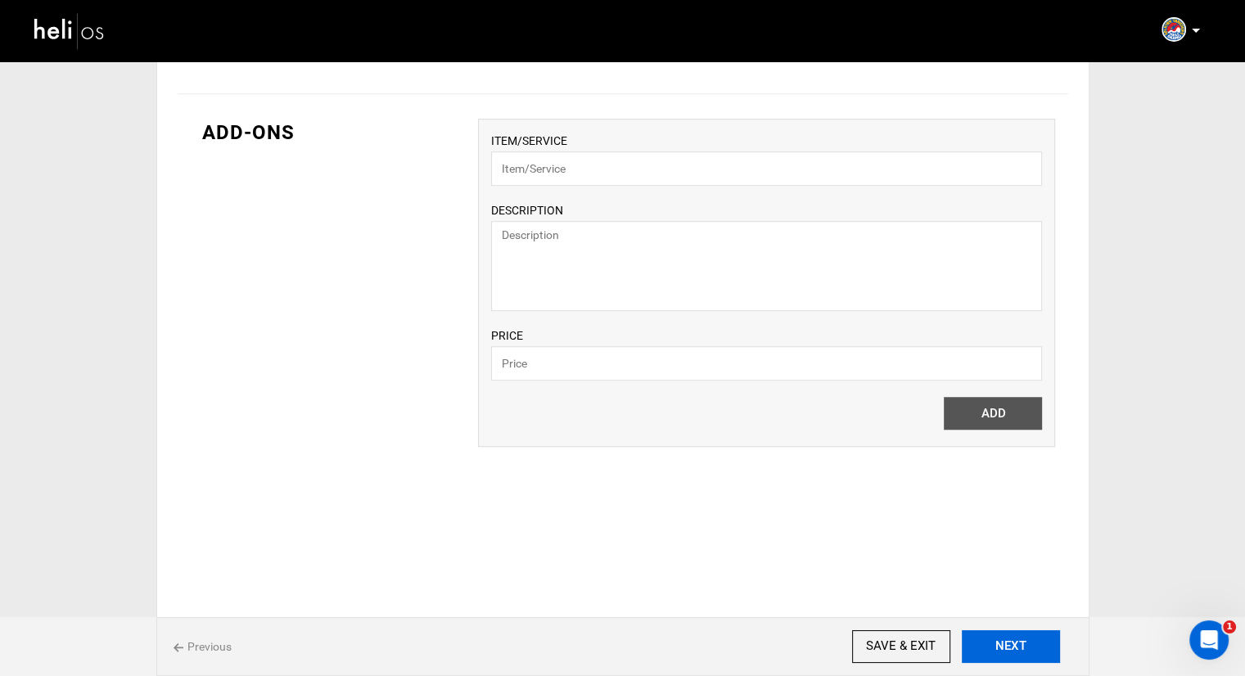
click at [1015, 643] on button "NEXT" at bounding box center [1011, 646] width 98 height 33
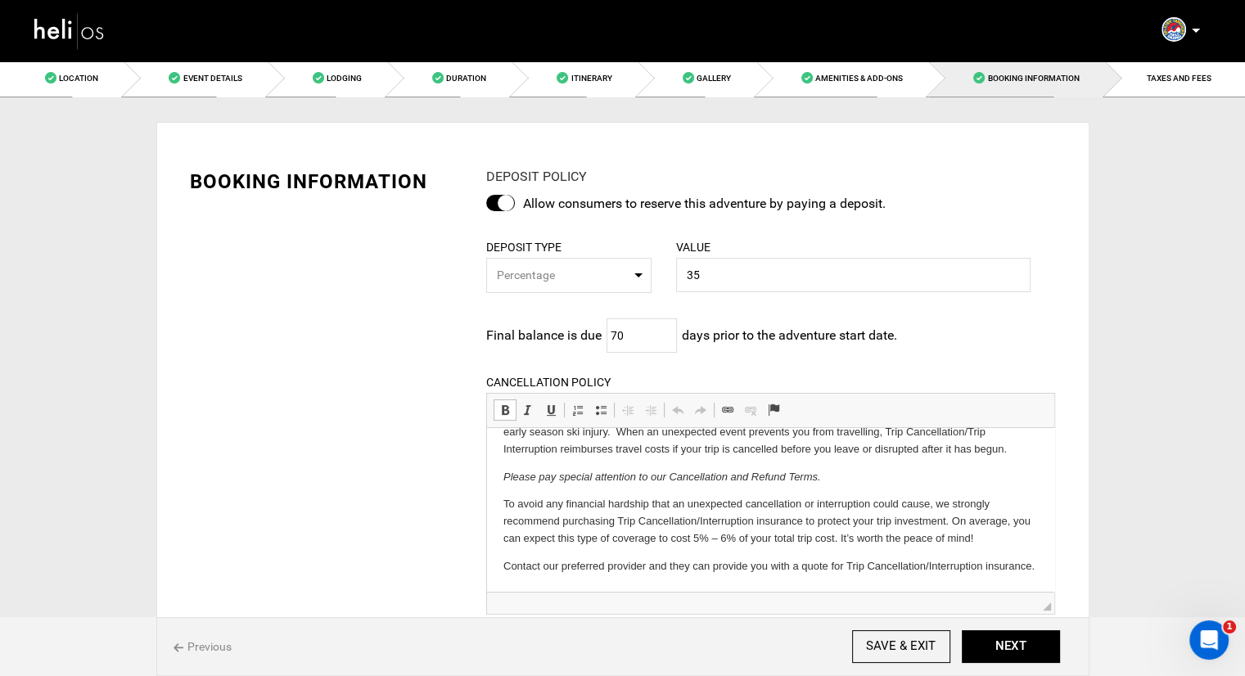
scroll to position [154, 0]
click at [992, 647] on button "NEXT" at bounding box center [1011, 646] width 98 height 33
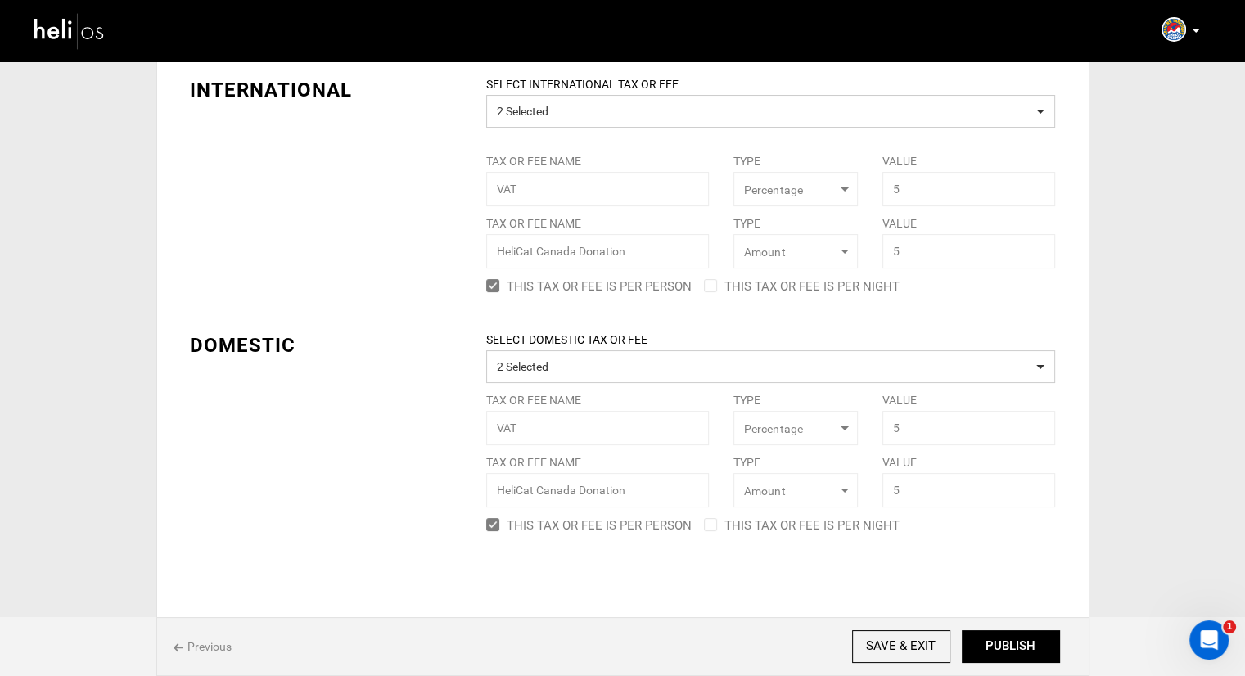
scroll to position [167, 0]
click at [991, 641] on button "PUBLISH" at bounding box center [1011, 646] width 98 height 33
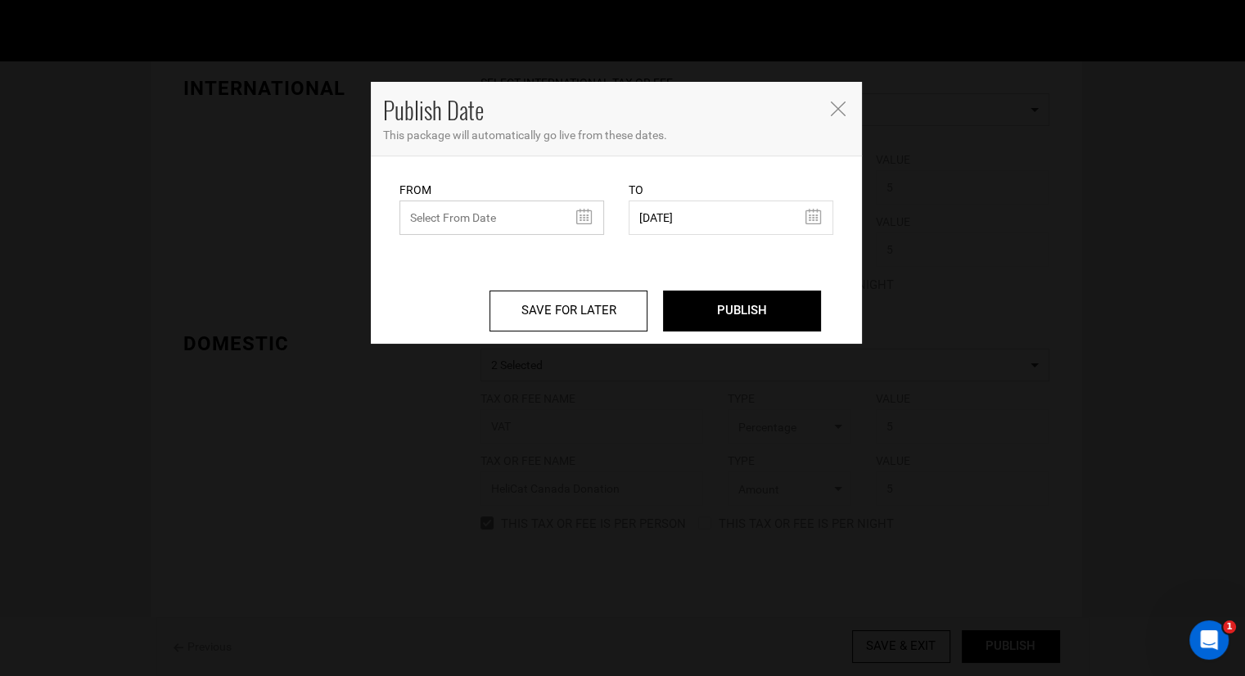
click at [443, 200] on div "From From Date needs to be future date. Please select From Date." at bounding box center [501, 208] width 205 height 54
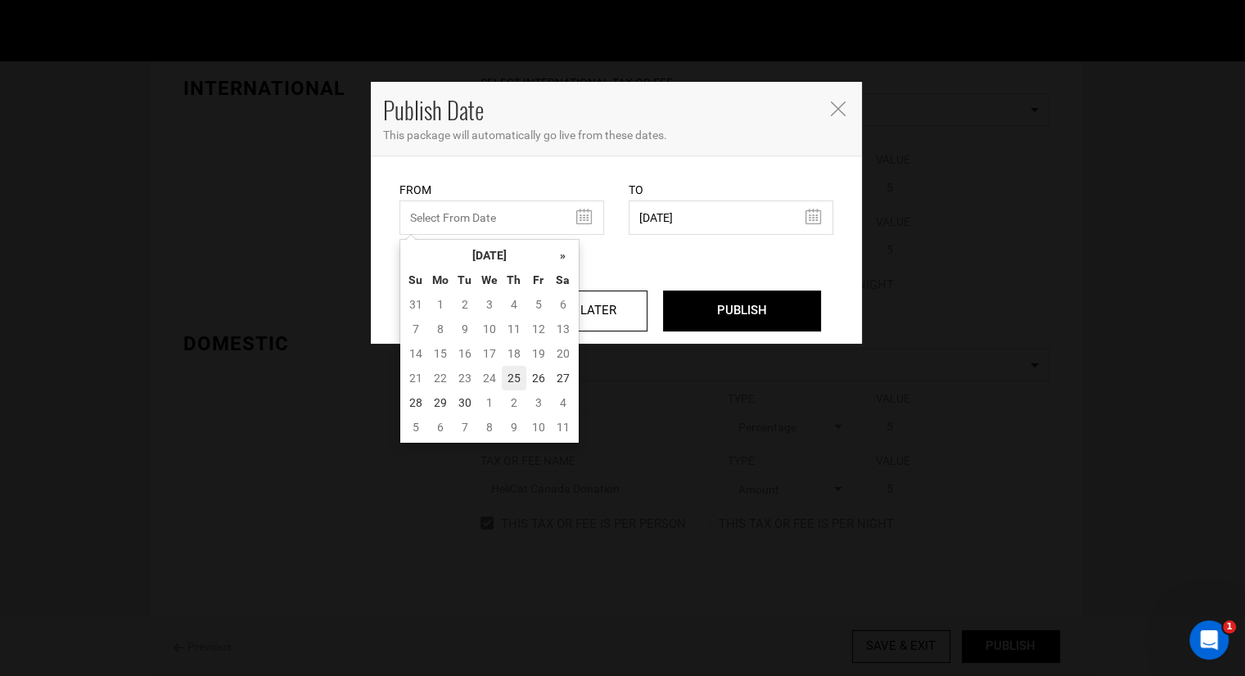
click at [507, 375] on td "25" at bounding box center [514, 378] width 25 height 25
type input "09/25/2025"
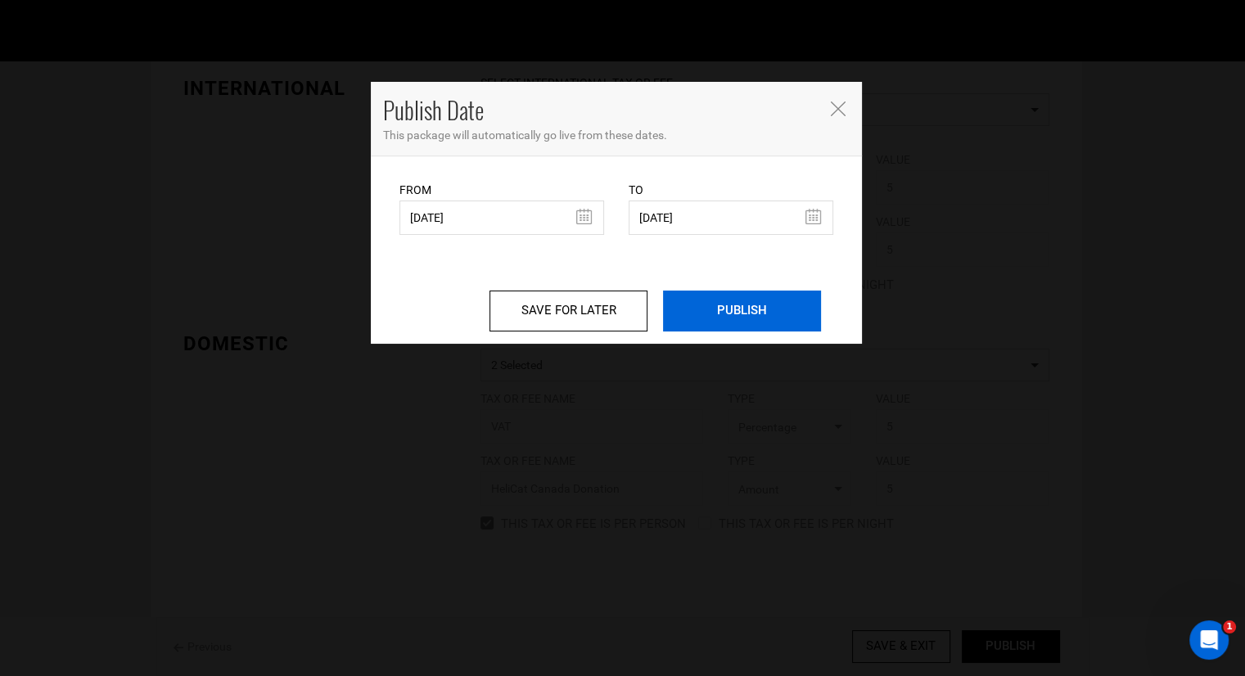
click at [781, 309] on input "PUBLISH" at bounding box center [742, 311] width 158 height 41
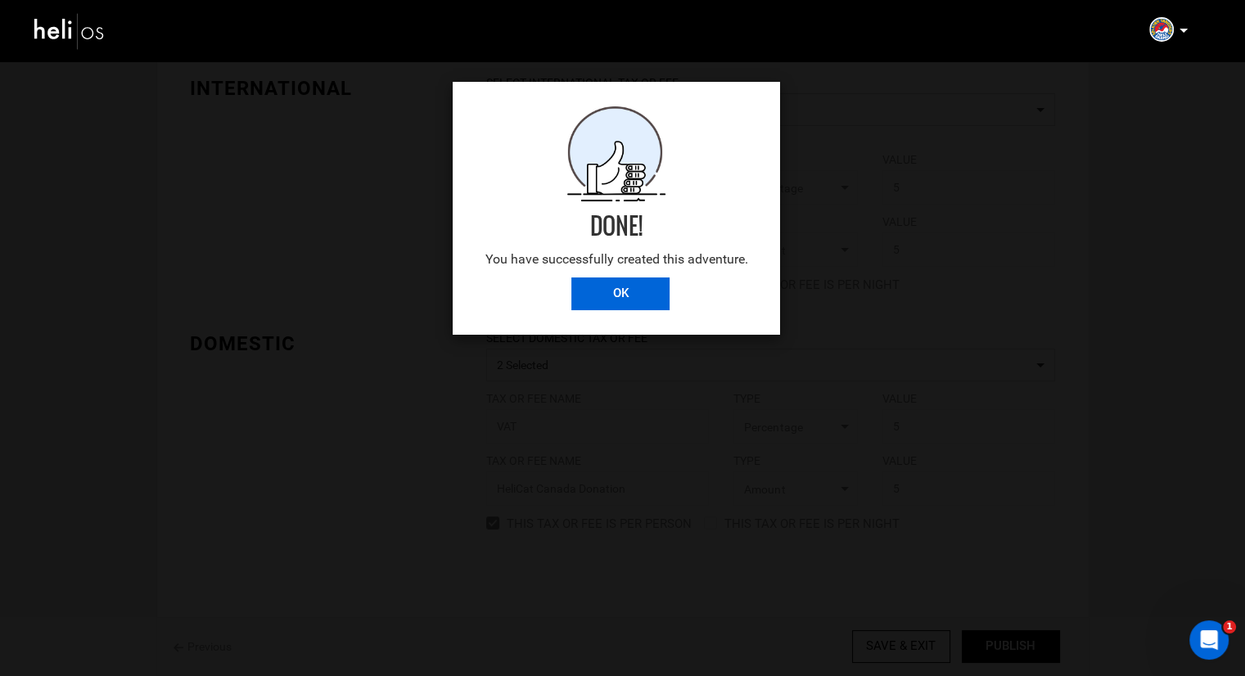
click at [606, 284] on input "OK" at bounding box center [620, 293] width 98 height 33
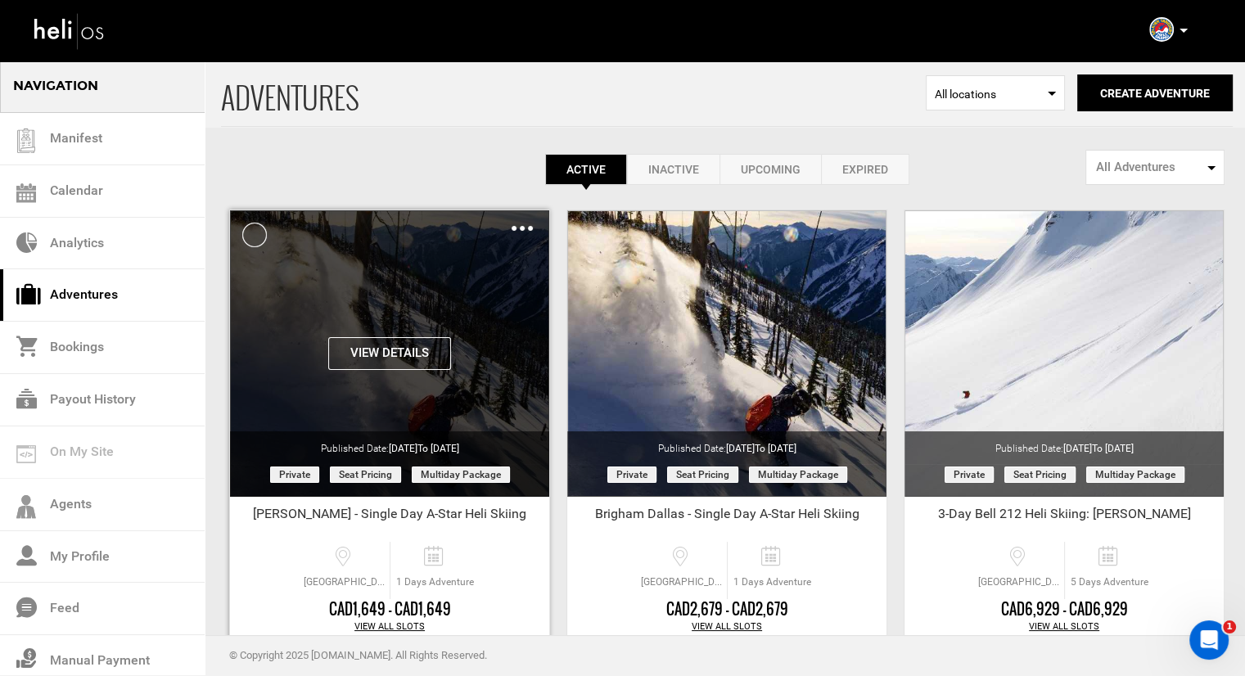
scroll to position [82, 0]
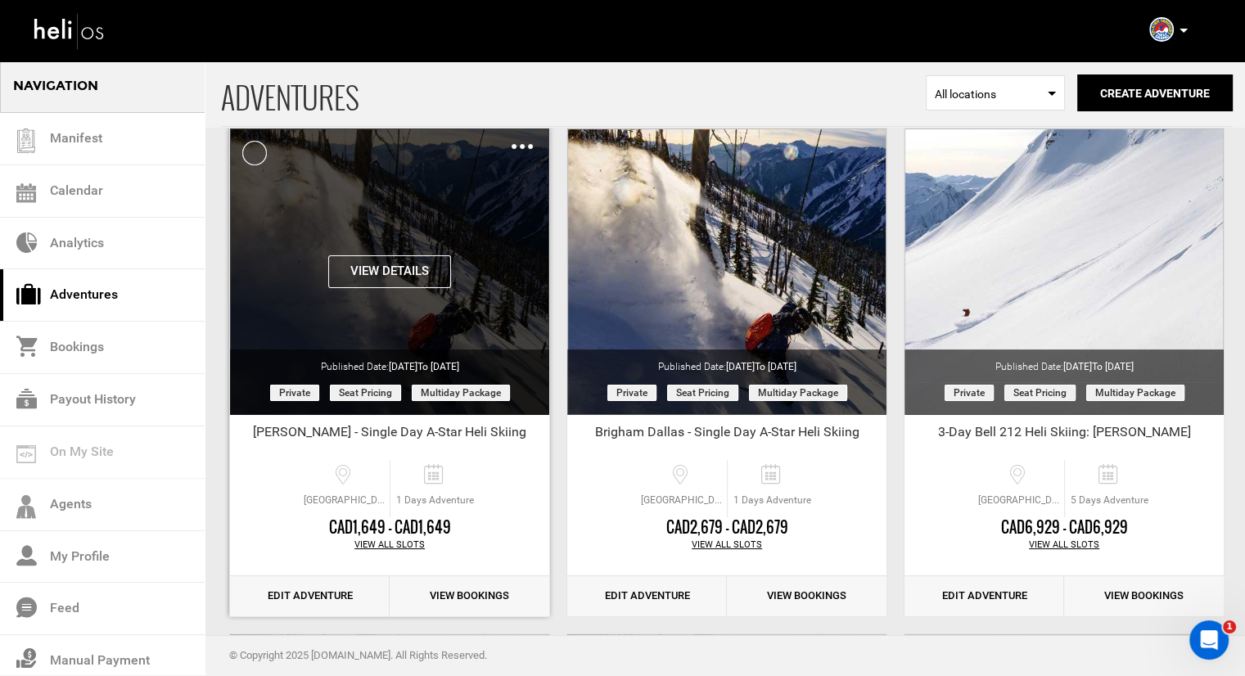
click at [519, 144] on img at bounding box center [522, 146] width 21 height 5
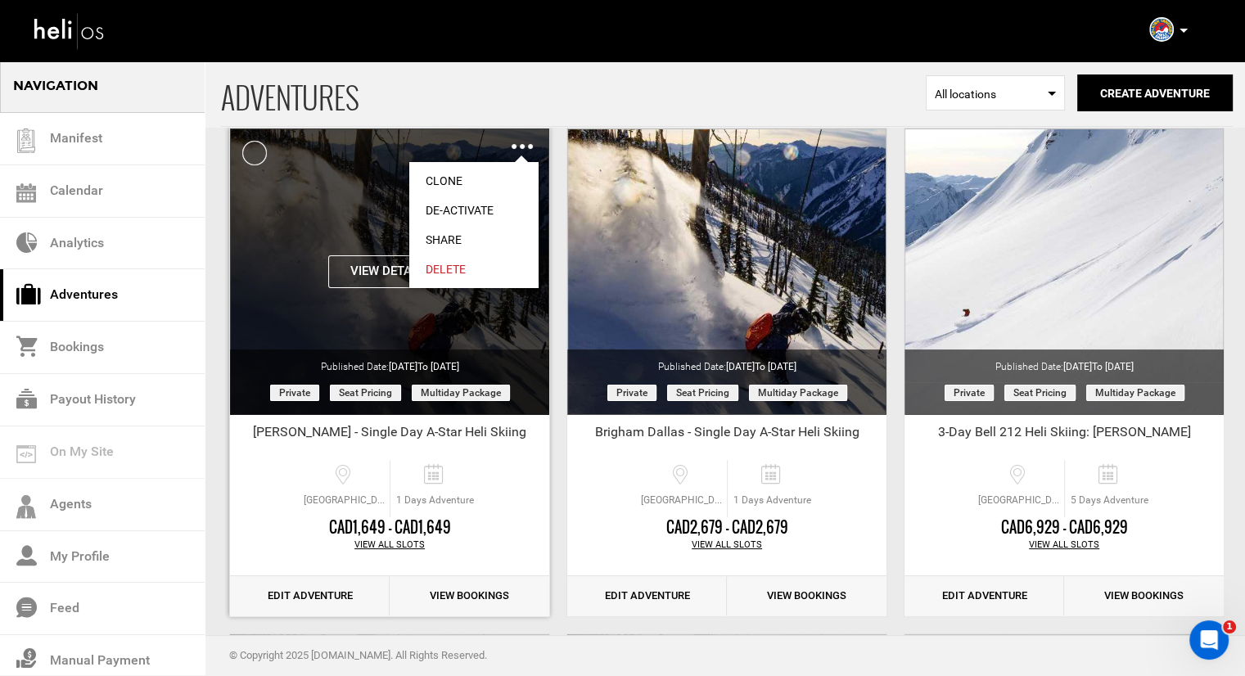
click at [435, 239] on link "Share" at bounding box center [473, 239] width 129 height 29
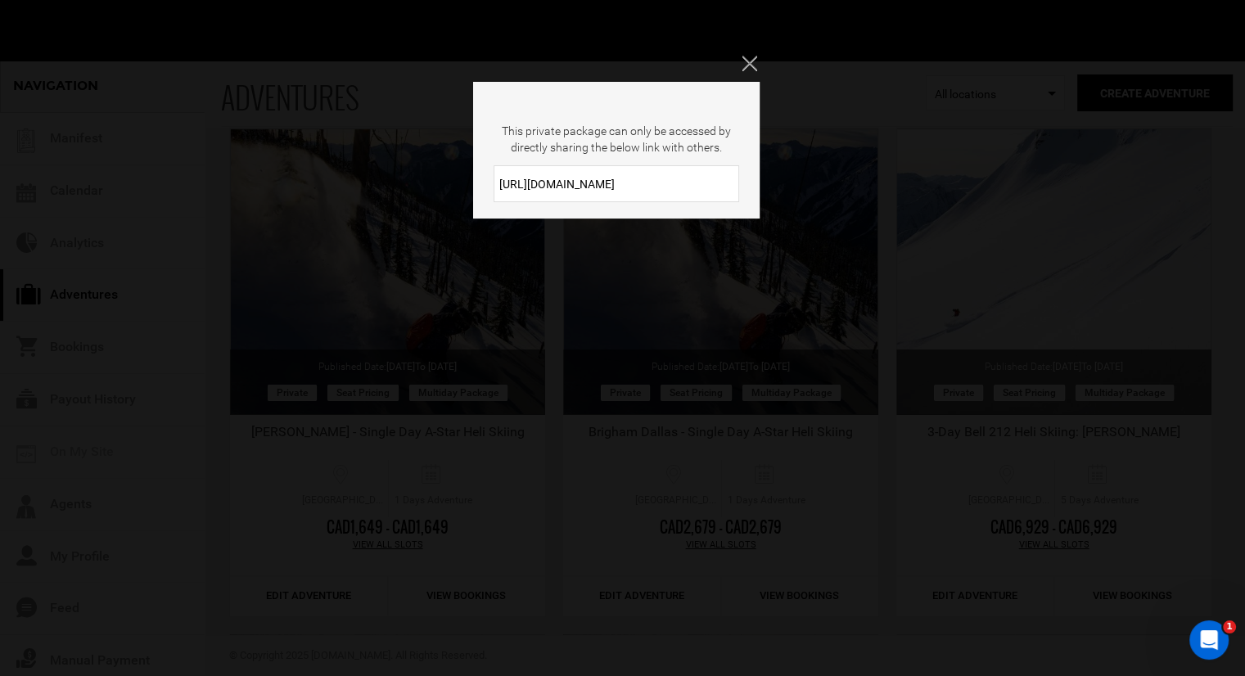
click at [593, 201] on input "https://heli.life/wWmQTJ" at bounding box center [617, 183] width 246 height 37
click at [592, 190] on input "https://heli.life/wWmQTJ" at bounding box center [617, 183] width 246 height 37
click at [743, 61] on icon "Close" at bounding box center [749, 63] width 15 height 15
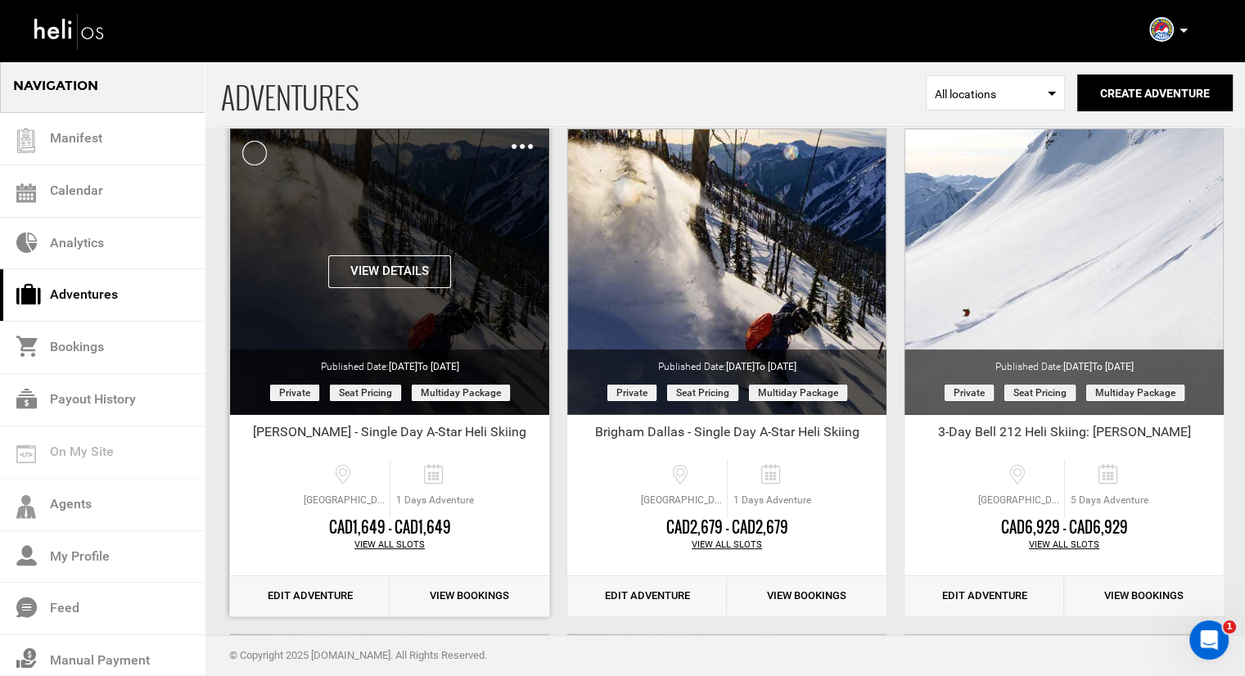
click at [521, 148] on img at bounding box center [522, 146] width 21 height 5
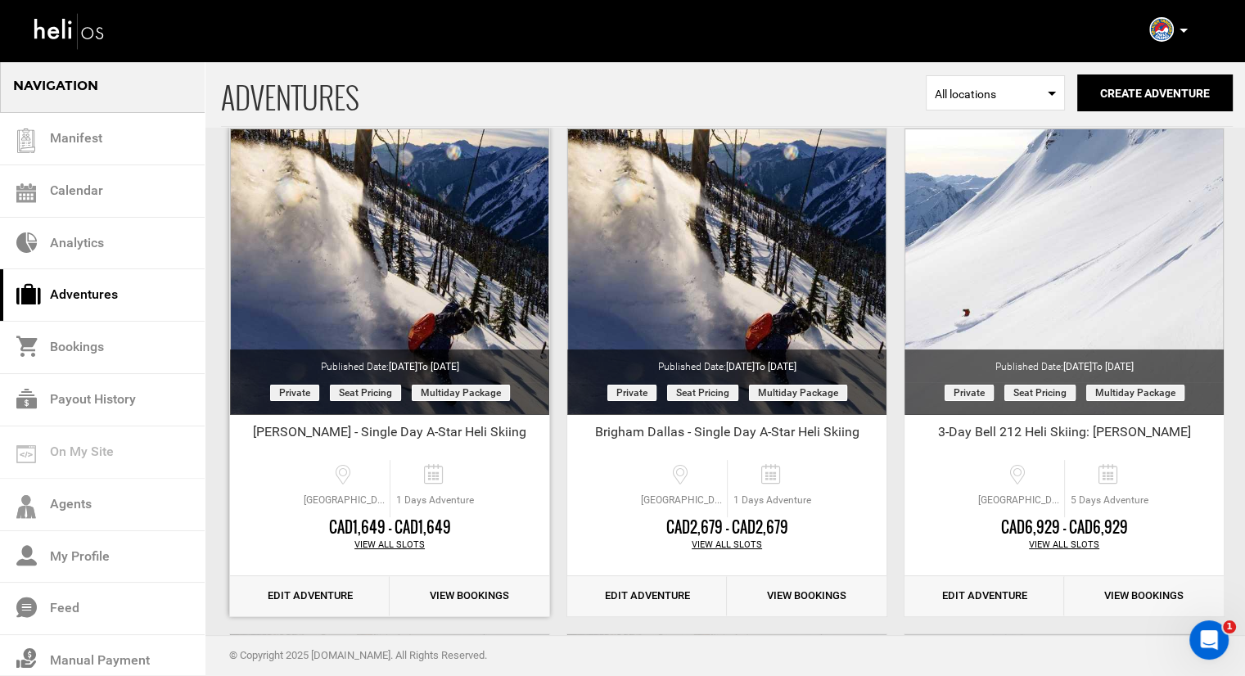
click at [321, 589] on link "Edit Adventure" at bounding box center [310, 596] width 160 height 40
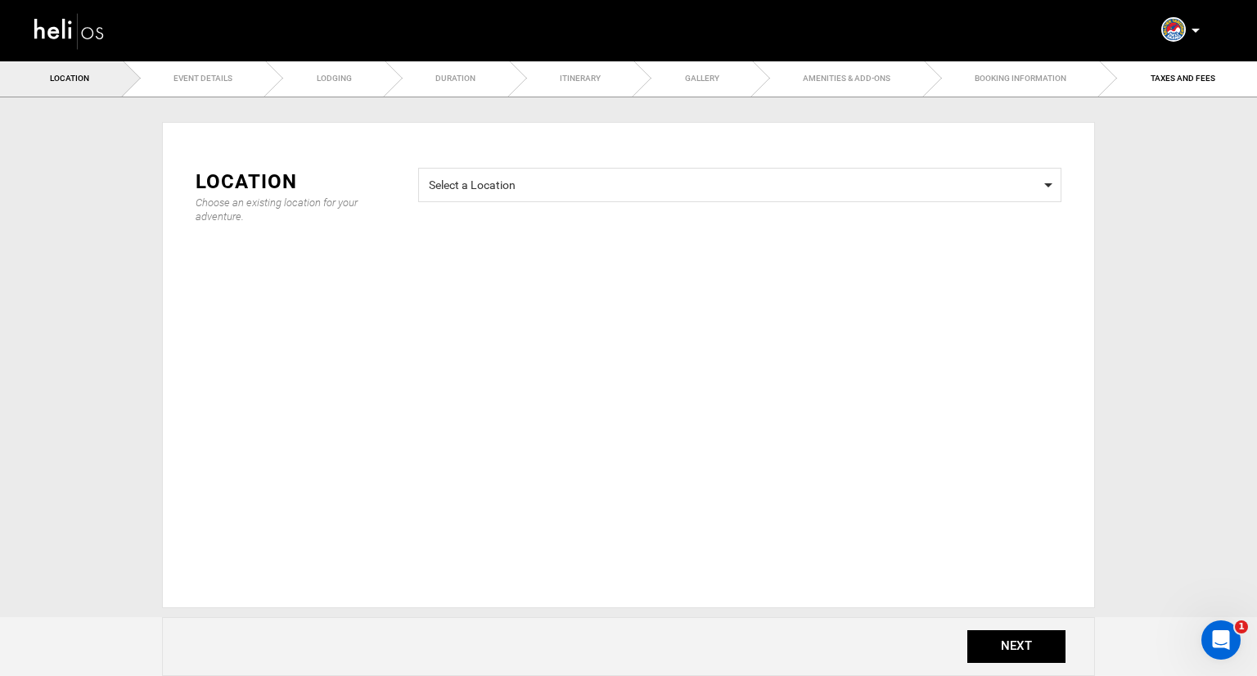
type input "Peter Kamitses - Single Day A-Star Heli Skiing"
checkbox input "true"
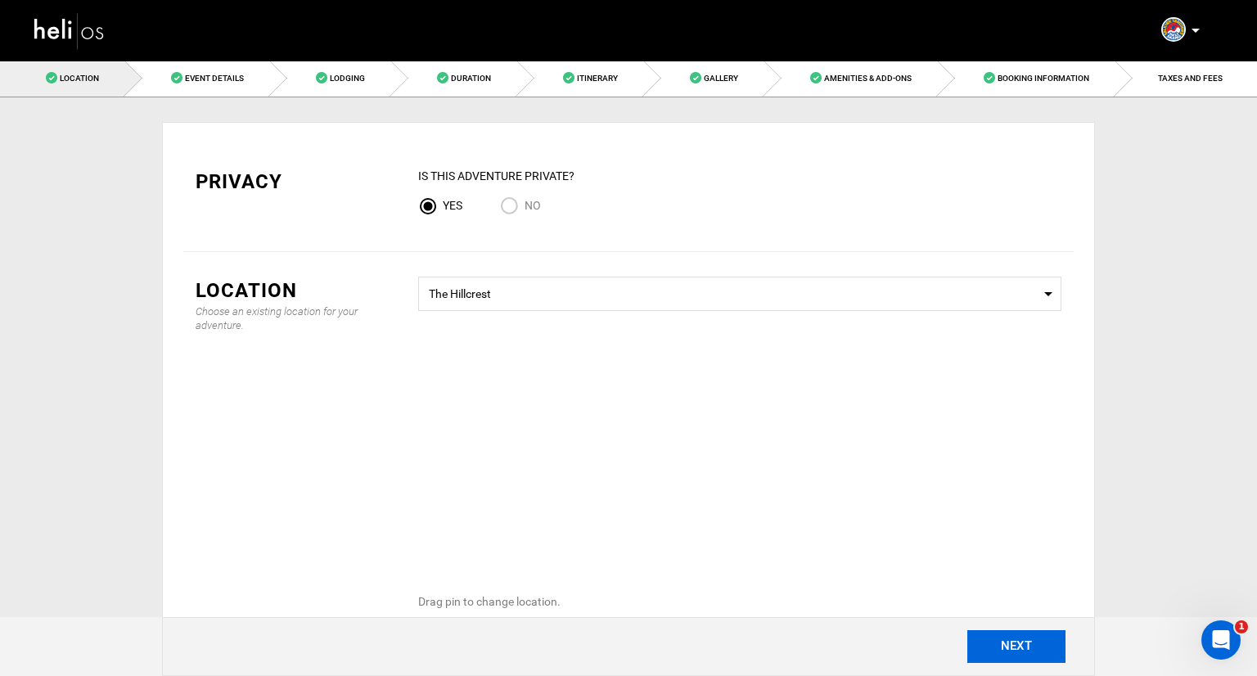
click at [999, 638] on button "NEXT" at bounding box center [1016, 646] width 98 height 33
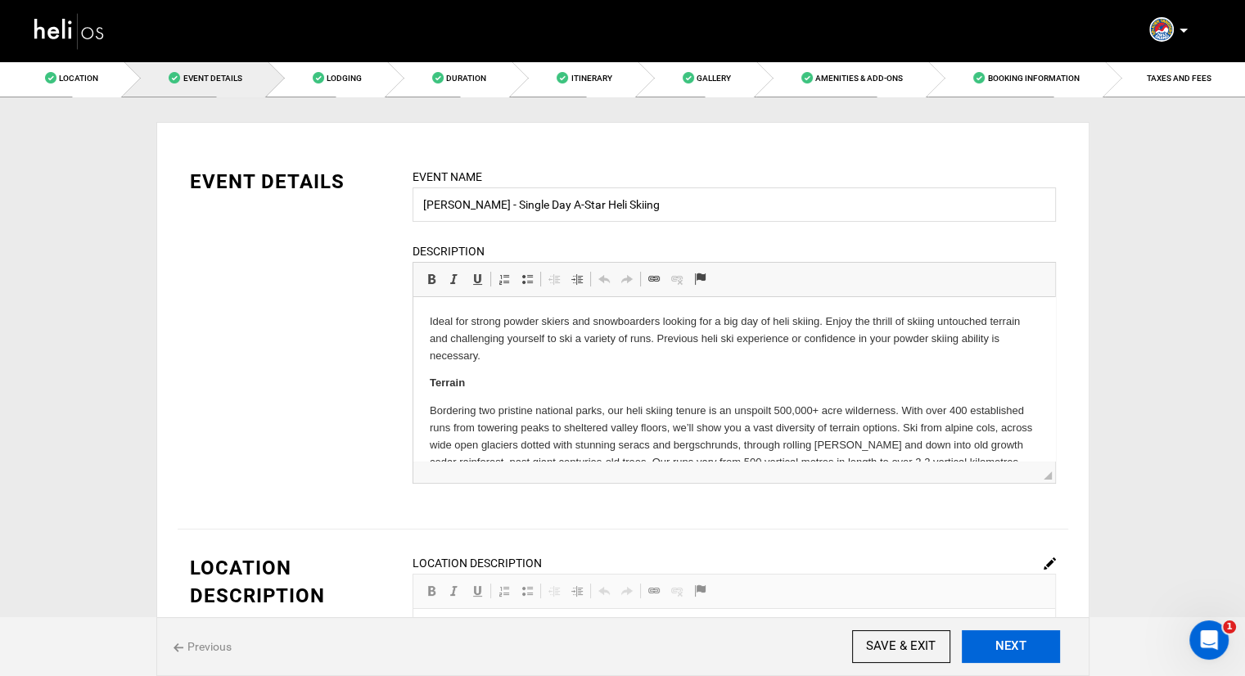
click at [999, 638] on button "NEXT" at bounding box center [1011, 646] width 98 height 33
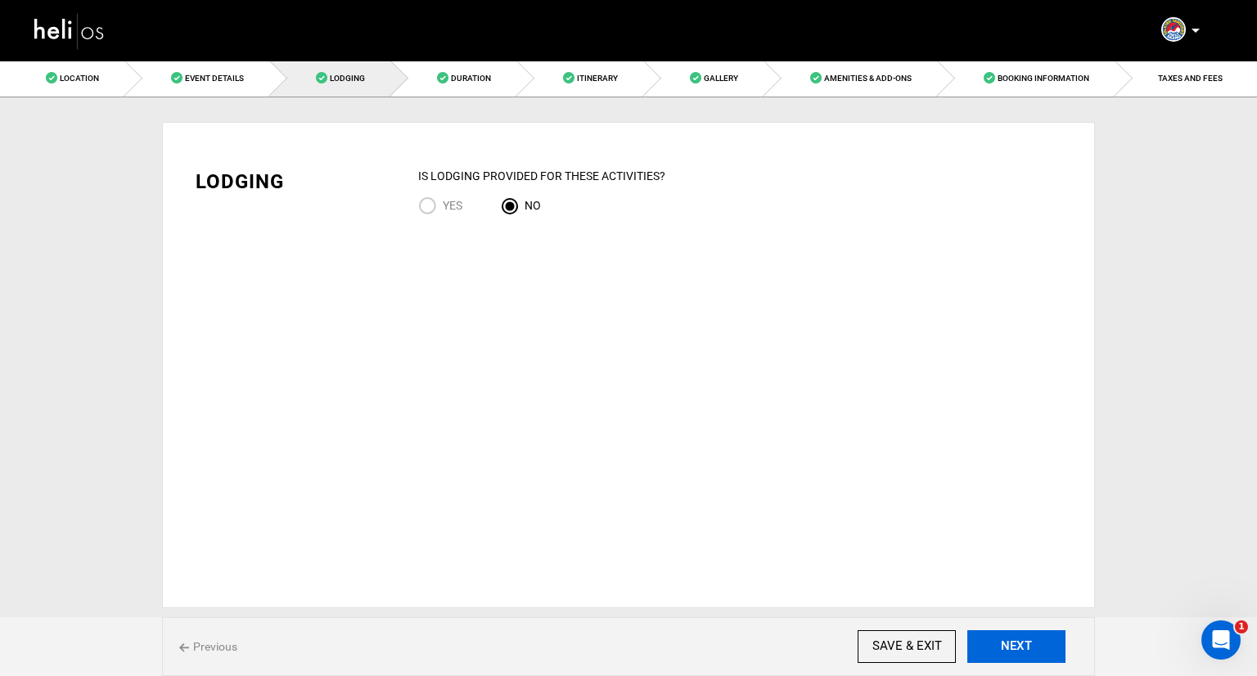
click at [996, 646] on button "NEXT" at bounding box center [1016, 646] width 98 height 33
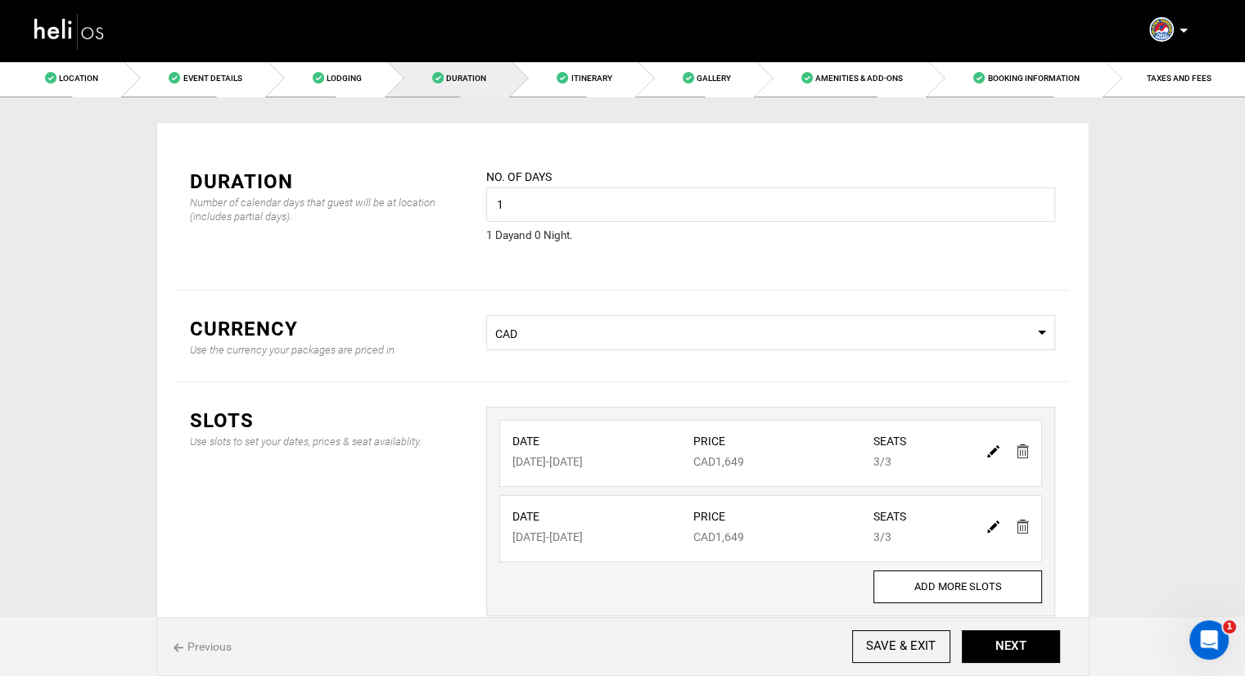
click at [990, 448] on img at bounding box center [993, 451] width 12 height 12
type input "09/29/2025"
type input "1649"
type input "3"
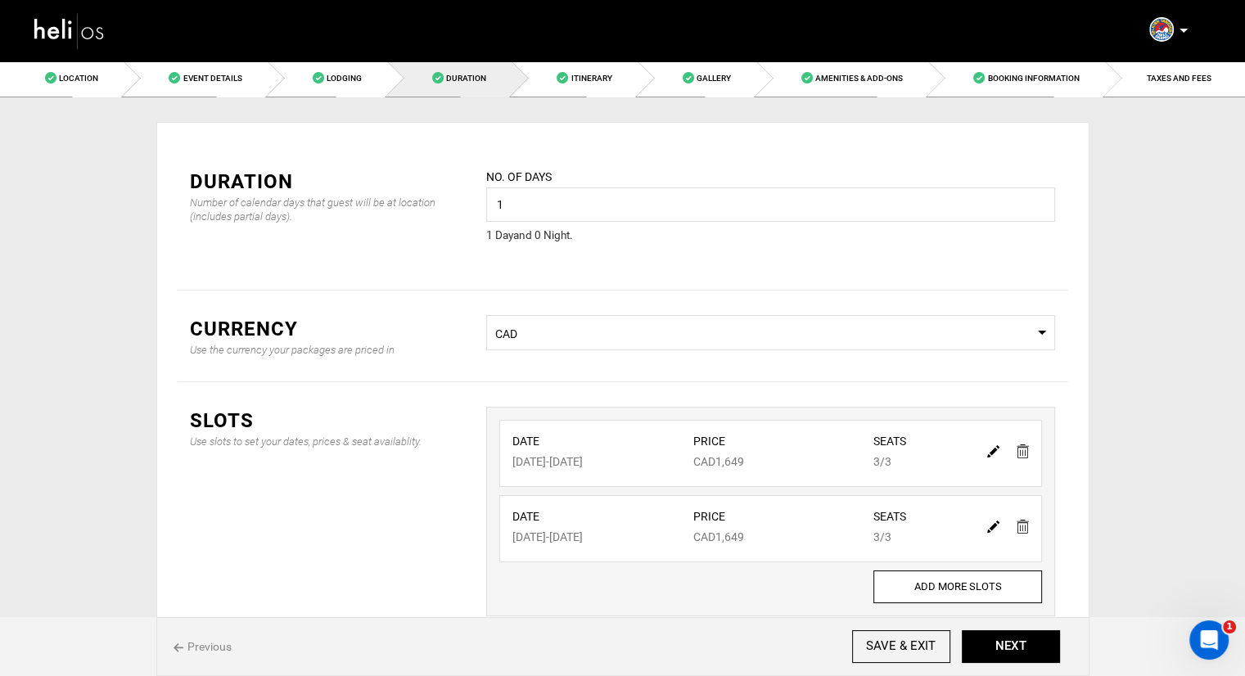
type input "3"
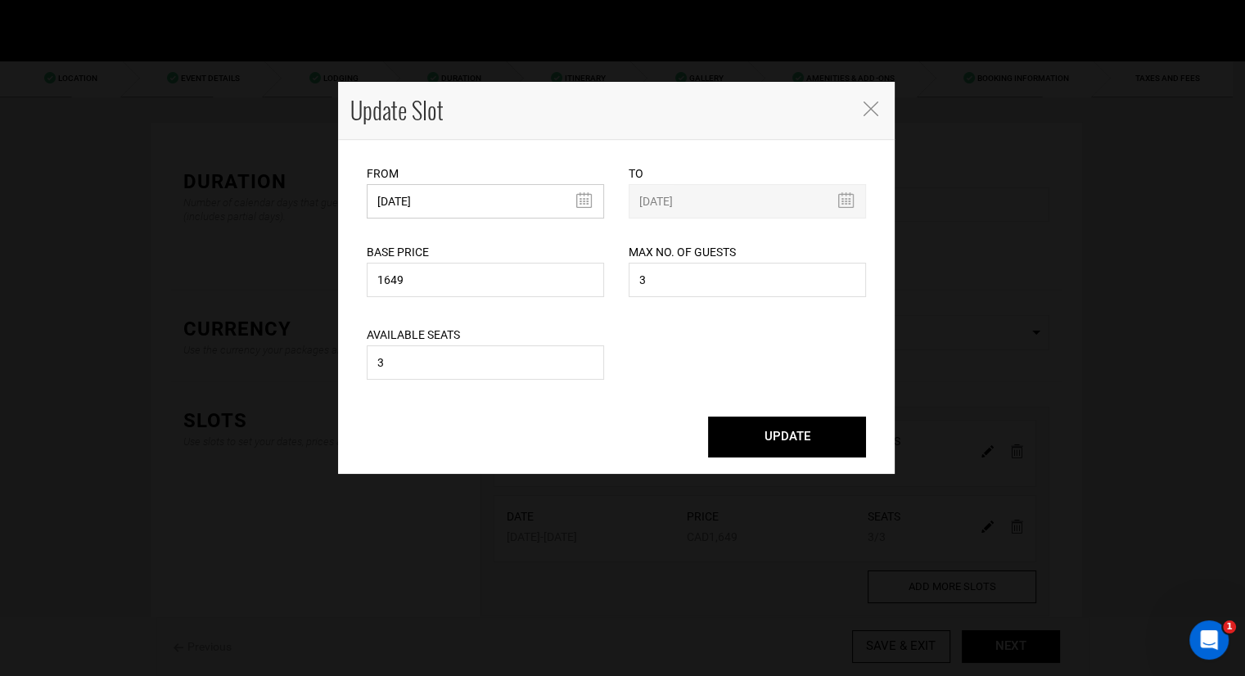
click at [481, 201] on input "09/29/2025" at bounding box center [485, 201] width 237 height 34
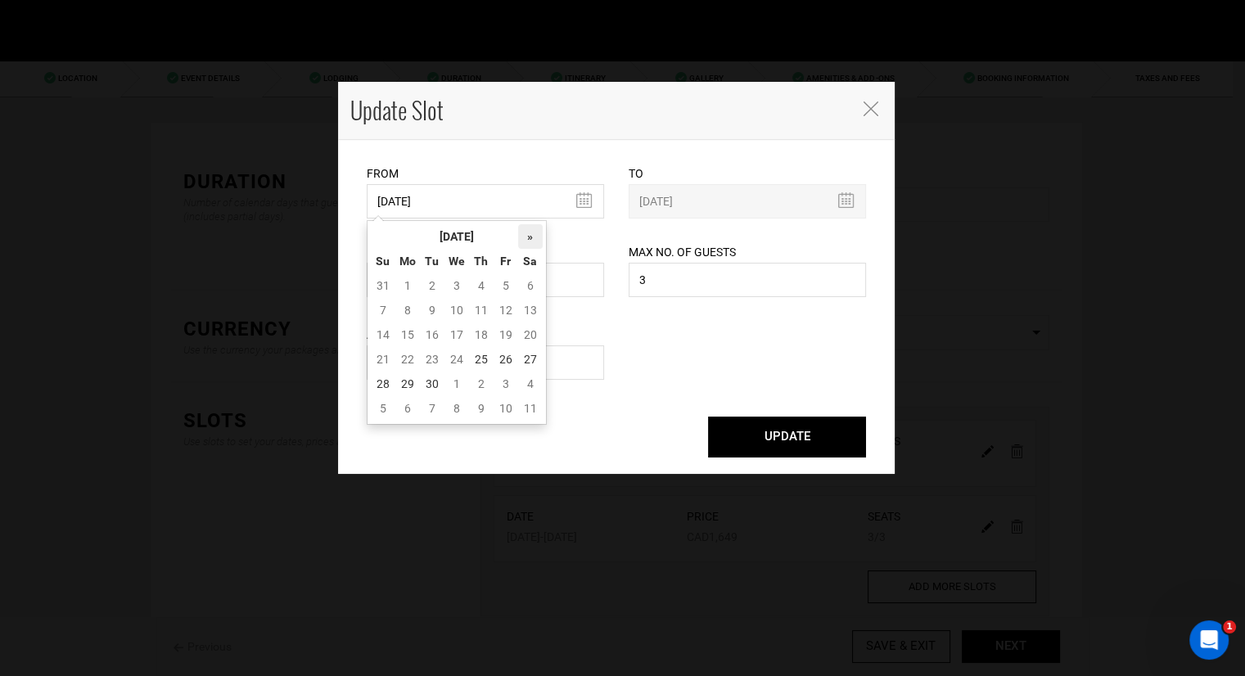
click at [530, 237] on th "»" at bounding box center [530, 236] width 25 height 25
click at [376, 387] on td "28" at bounding box center [383, 384] width 25 height 25
type input "12/28/2025"
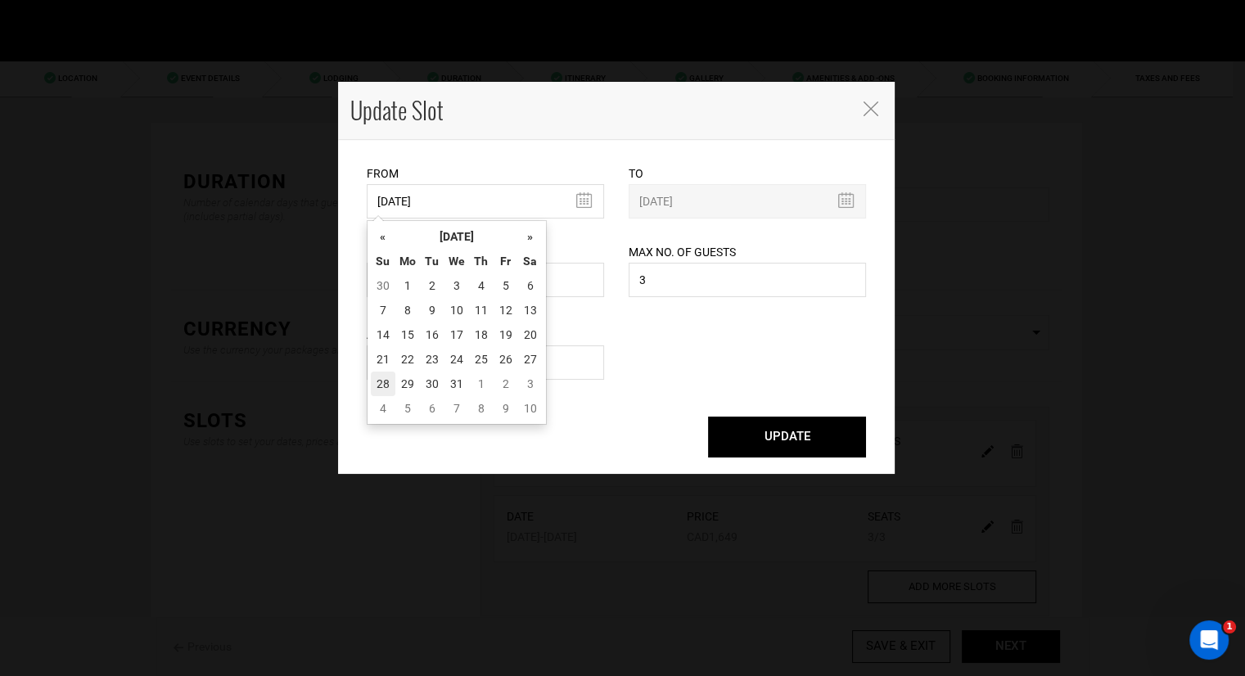
type input "12/28/2025"
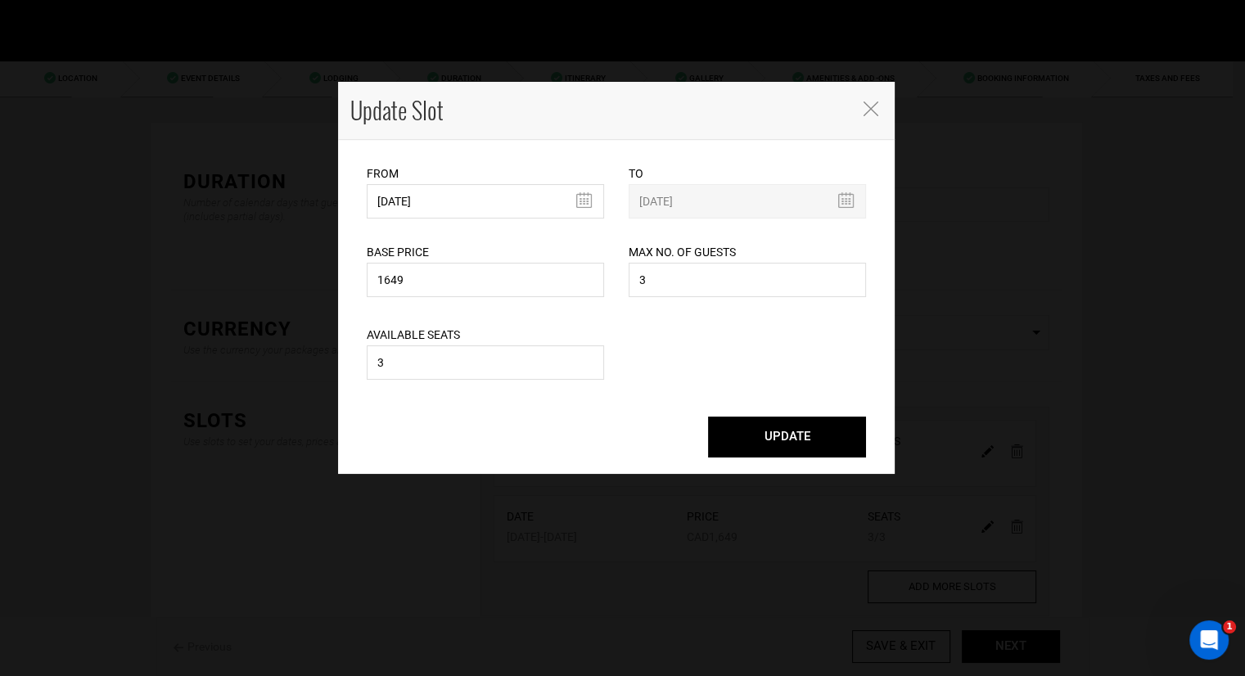
click at [818, 444] on button "UPDATE" at bounding box center [787, 437] width 158 height 41
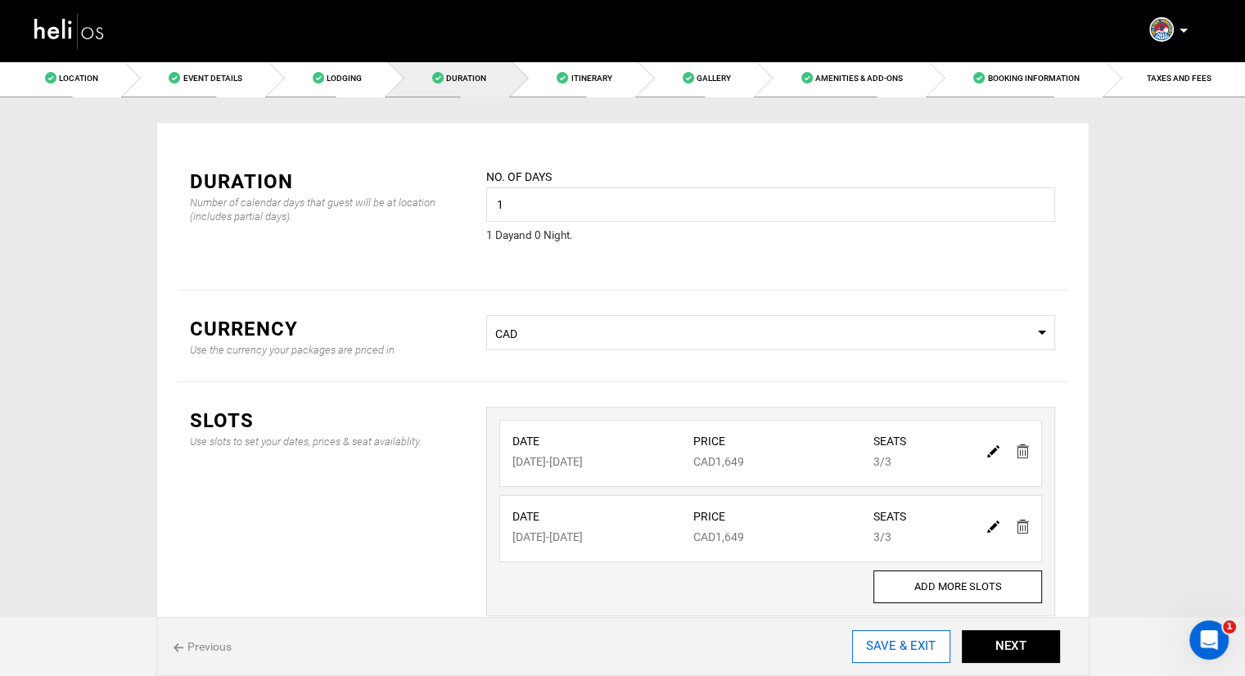
click at [919, 643] on input "SAVE & EXIT" at bounding box center [901, 646] width 98 height 33
